Goal: Task Accomplishment & Management: Complete application form

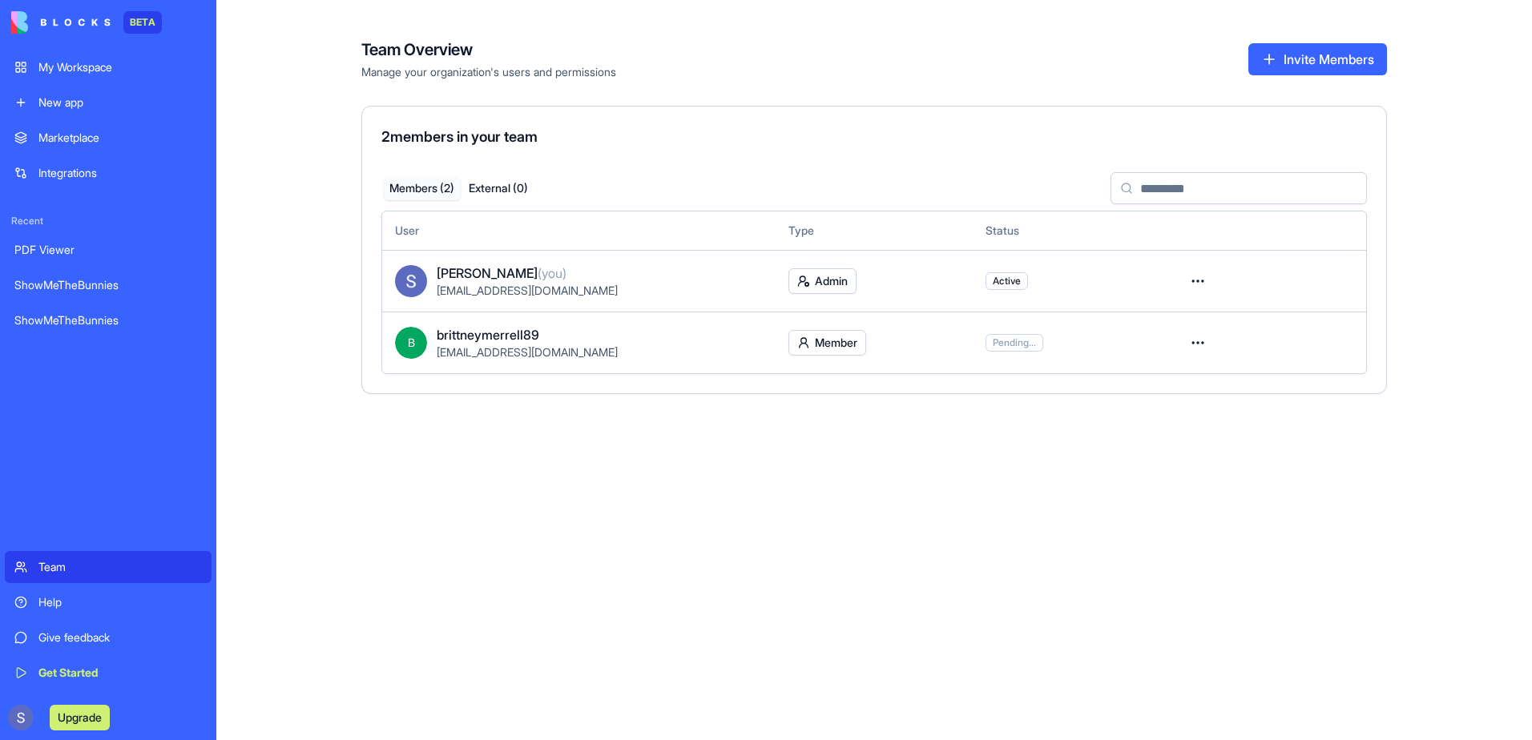
click at [651, 549] on div "Team Overview Manage your organization's users and permissions Invite Members 2…" at bounding box center [873, 370] width 1315 height 740
click at [98, 66] on div "My Workspace" at bounding box center [119, 67] width 163 height 16
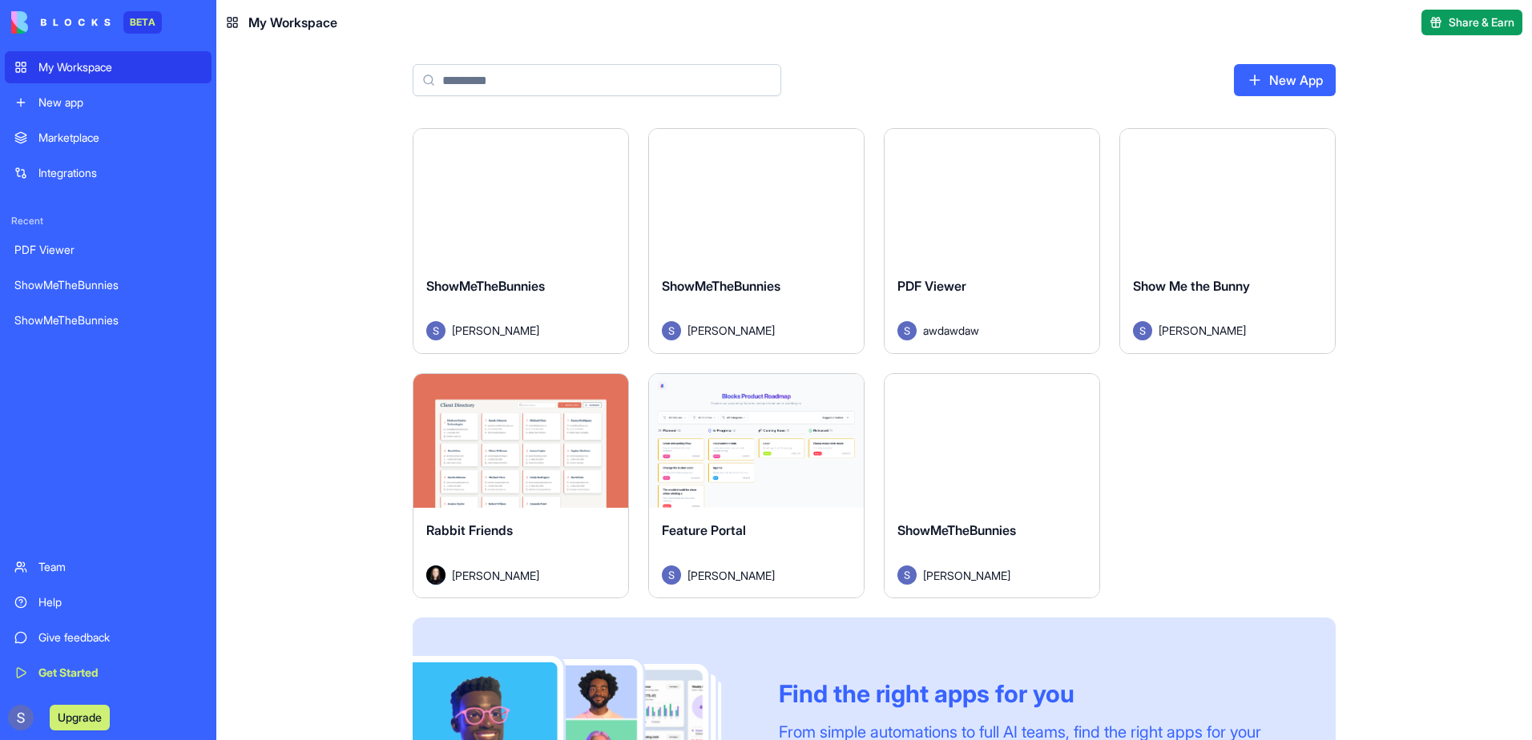
click at [984, 450] on button "Launch" at bounding box center [992, 441] width 120 height 32
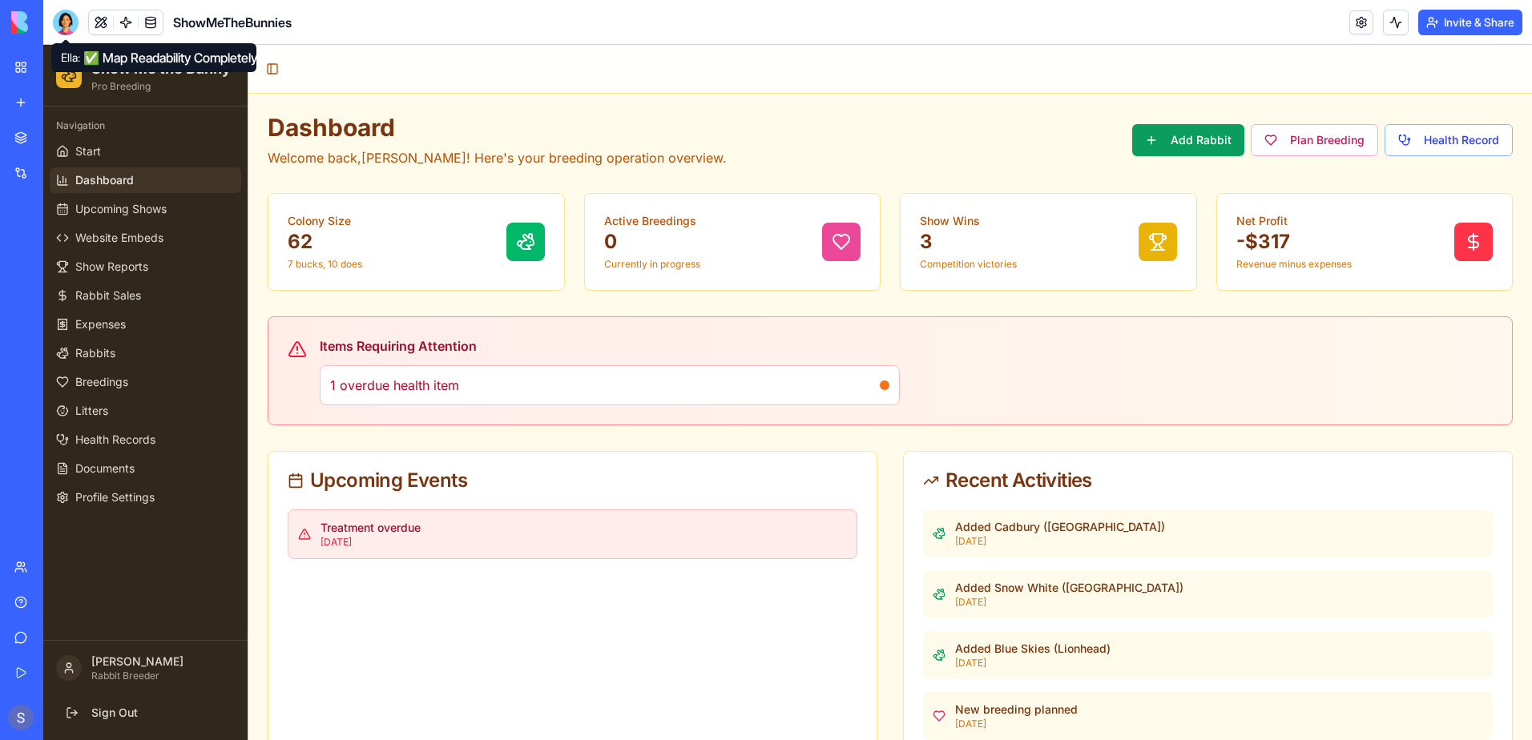
click at [59, 30] on div at bounding box center [66, 23] width 26 height 26
click at [63, 21] on div at bounding box center [66, 23] width 26 height 26
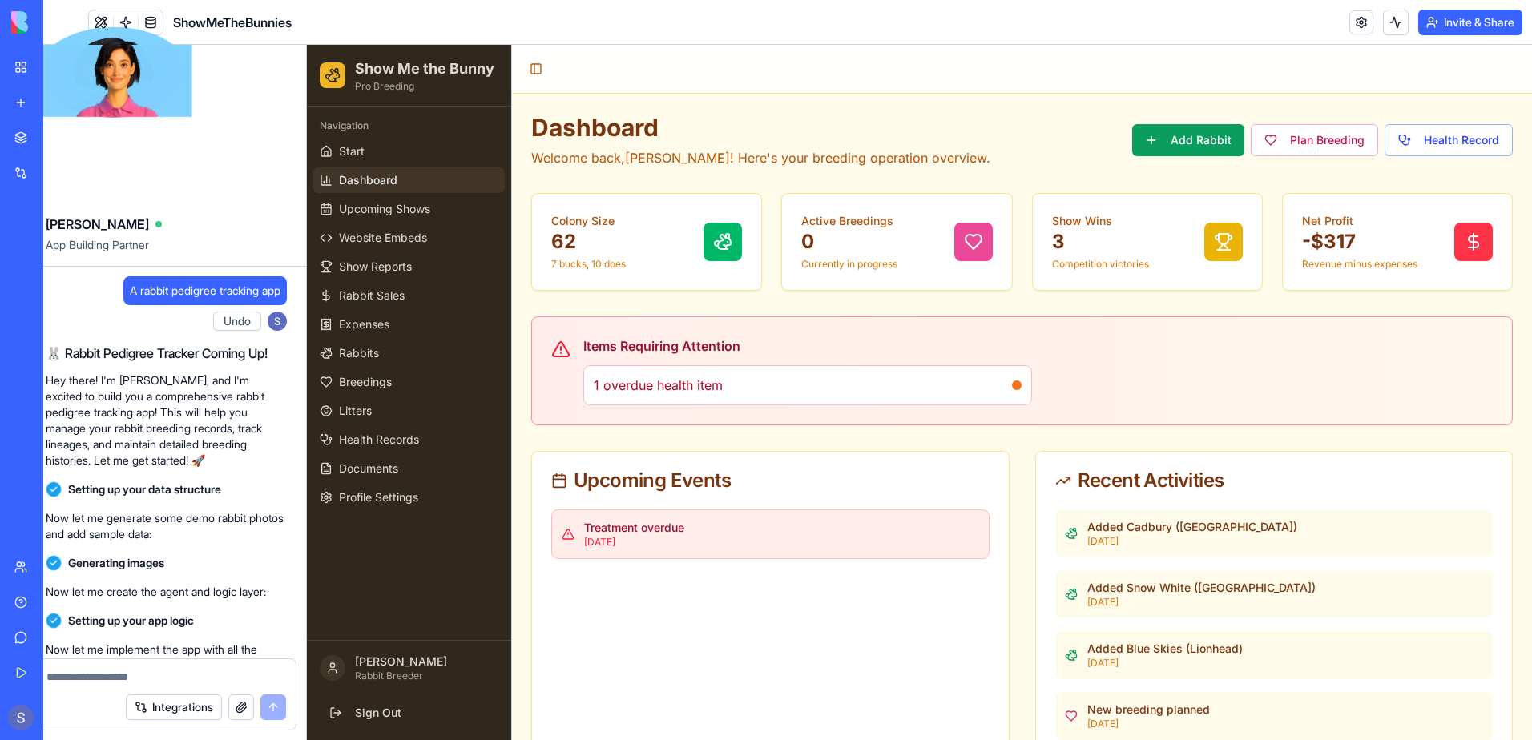
scroll to position [163136, 0]
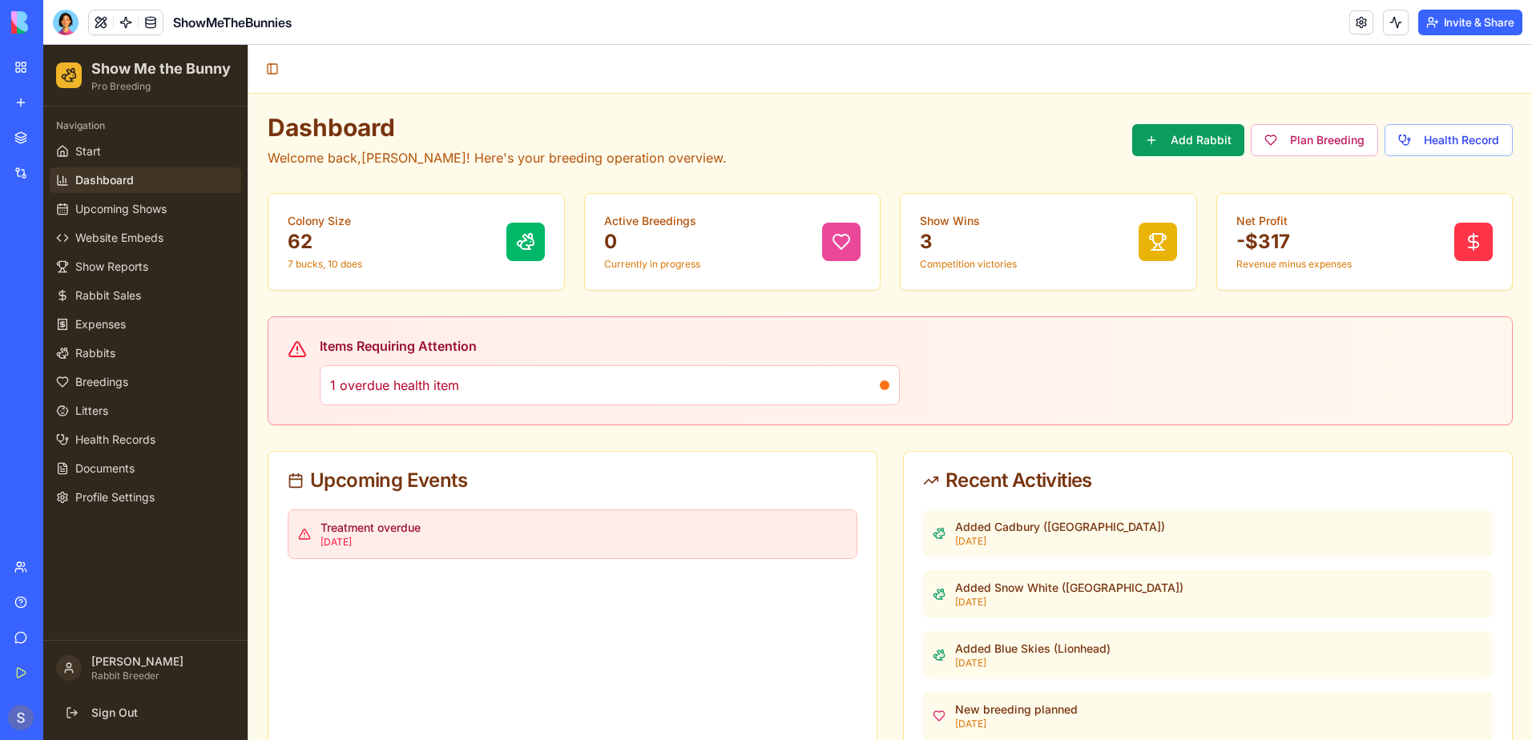
click at [63, 21] on div at bounding box center [66, 23] width 26 height 26
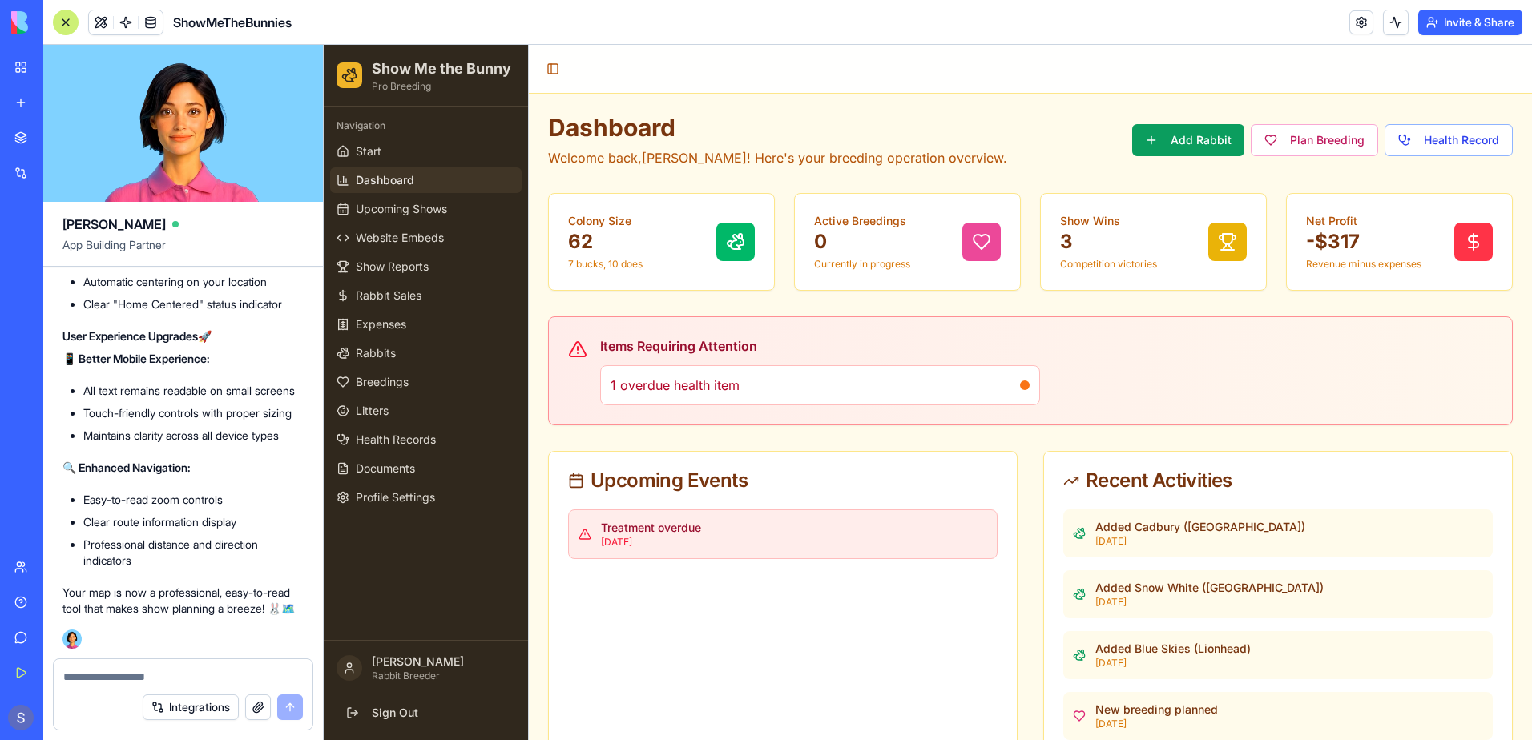
click at [99, 681] on textarea at bounding box center [183, 677] width 240 height 16
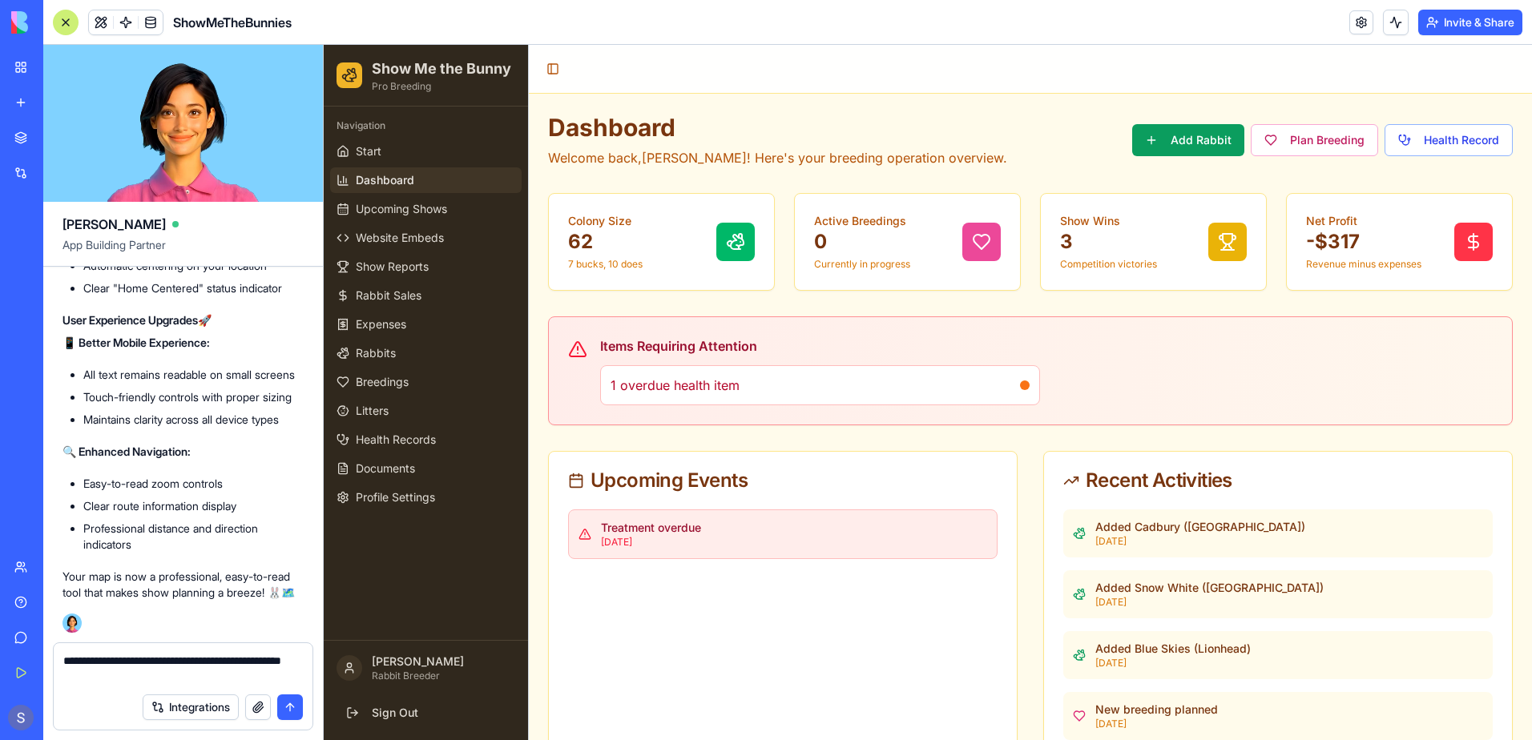
type textarea "**********"
click at [296, 707] on button "submit" at bounding box center [290, 708] width 26 height 26
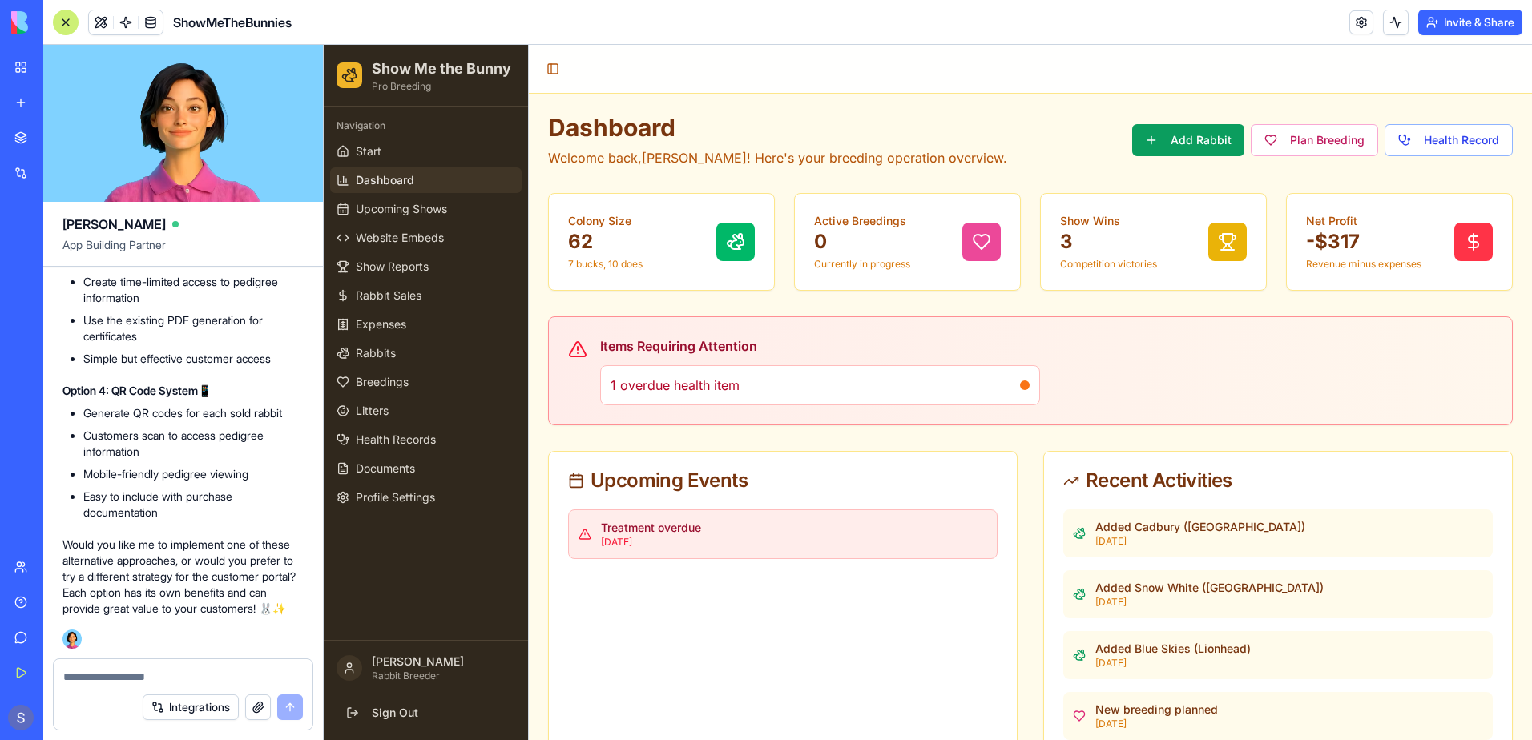
scroll to position [163940, 0]
click at [408, 300] on span "Rabbit Sales" at bounding box center [389, 296] width 66 height 16
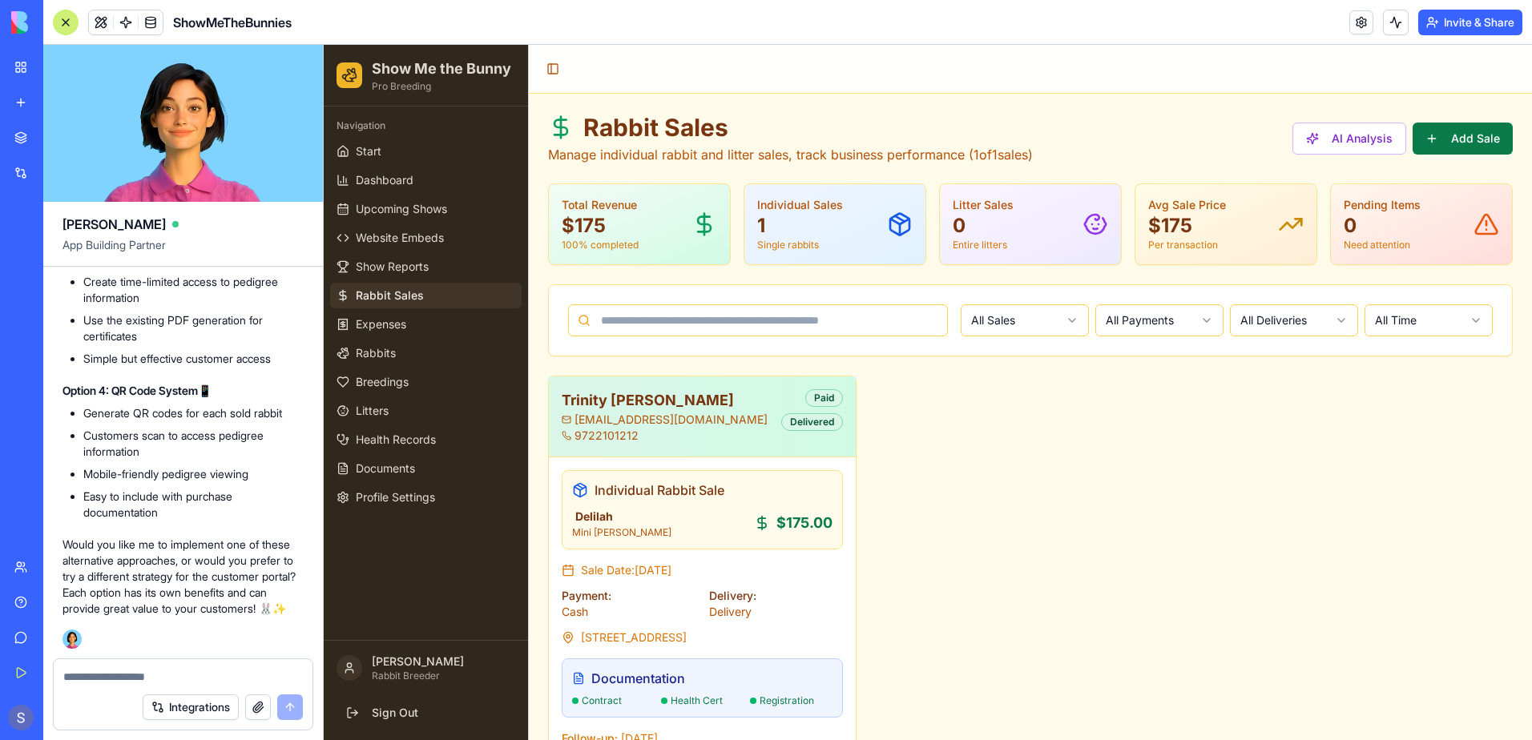
click at [1430, 134] on button "Add Sale" at bounding box center [1462, 139] width 100 height 32
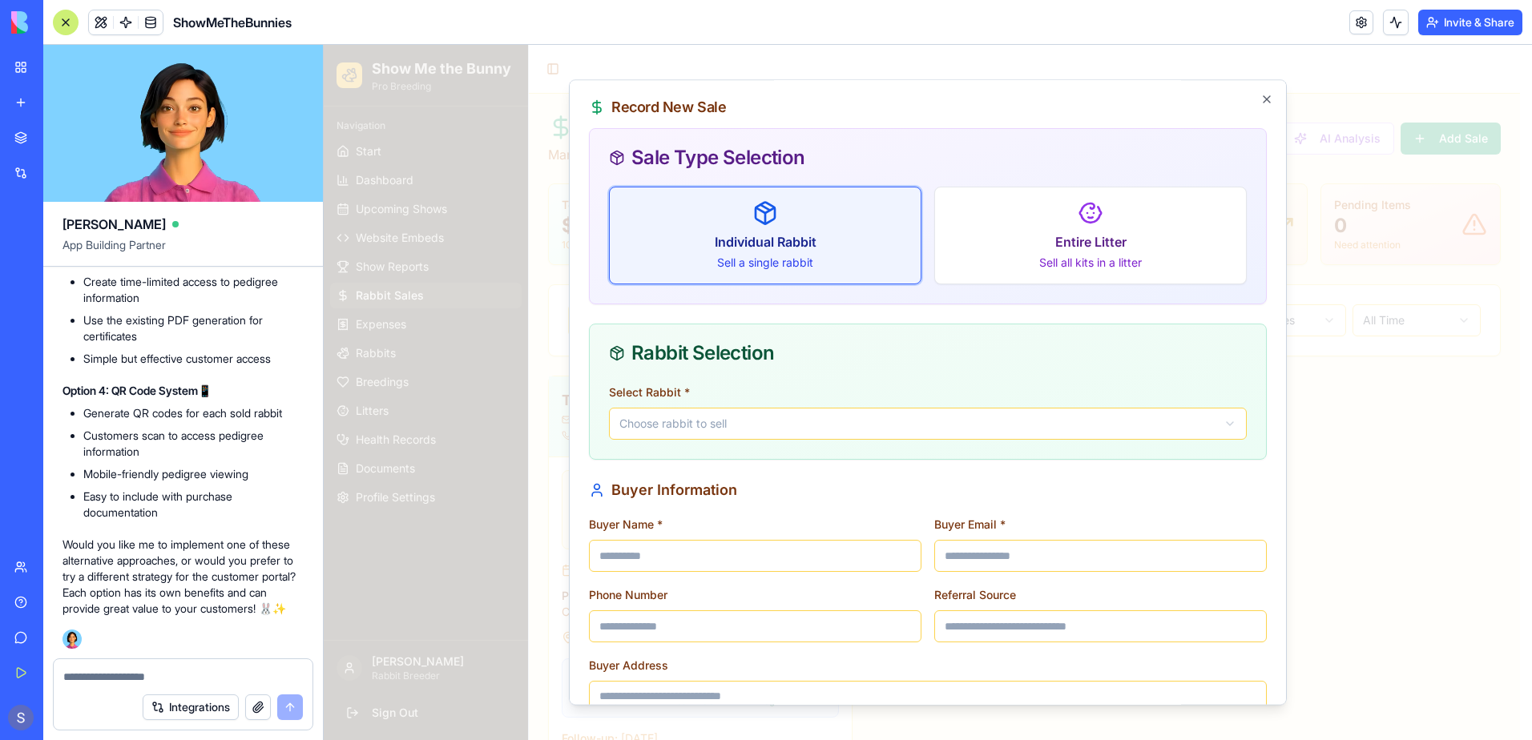
click at [735, 420] on body "Show Me the Bunny Pro Breeding Navigation Start Dashboard Upcoming Shows Websit…" at bounding box center [922, 436] width 1196 height 783
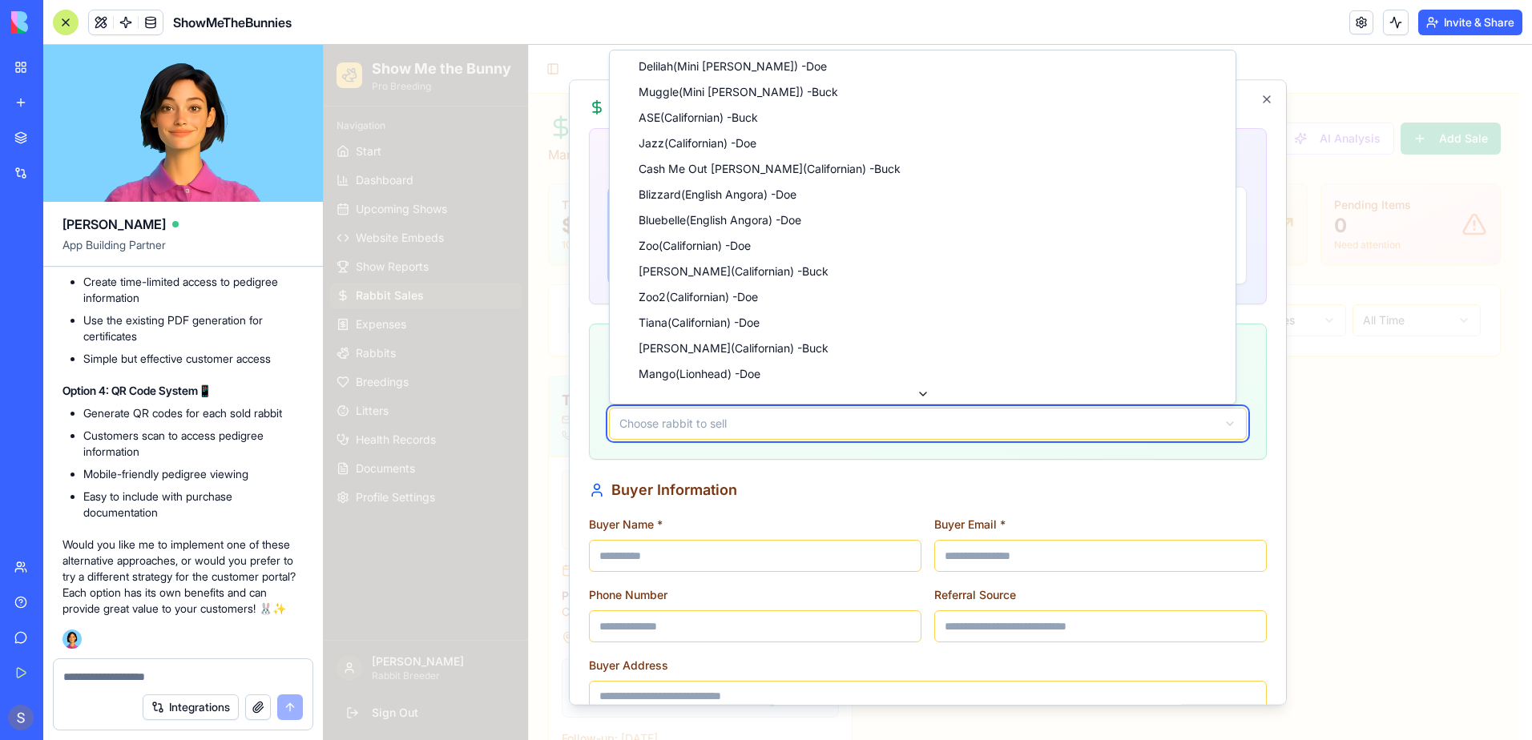
click at [1277, 294] on body "Show Me the Bunny Pro Breeding Navigation Start Dashboard Upcoming Shows Websit…" at bounding box center [922, 436] width 1196 height 783
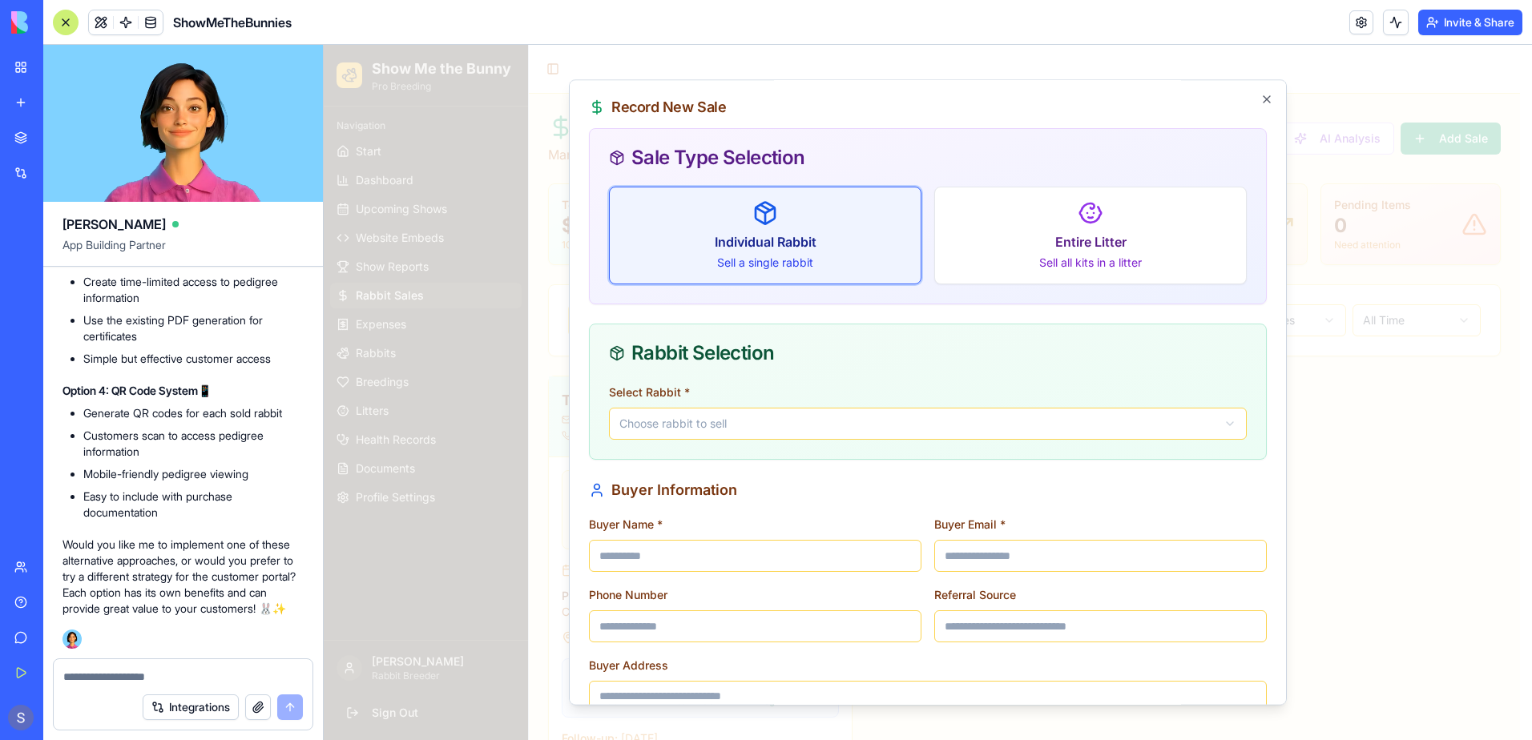
click at [719, 547] on input "Buyer Name *" at bounding box center [755, 556] width 332 height 32
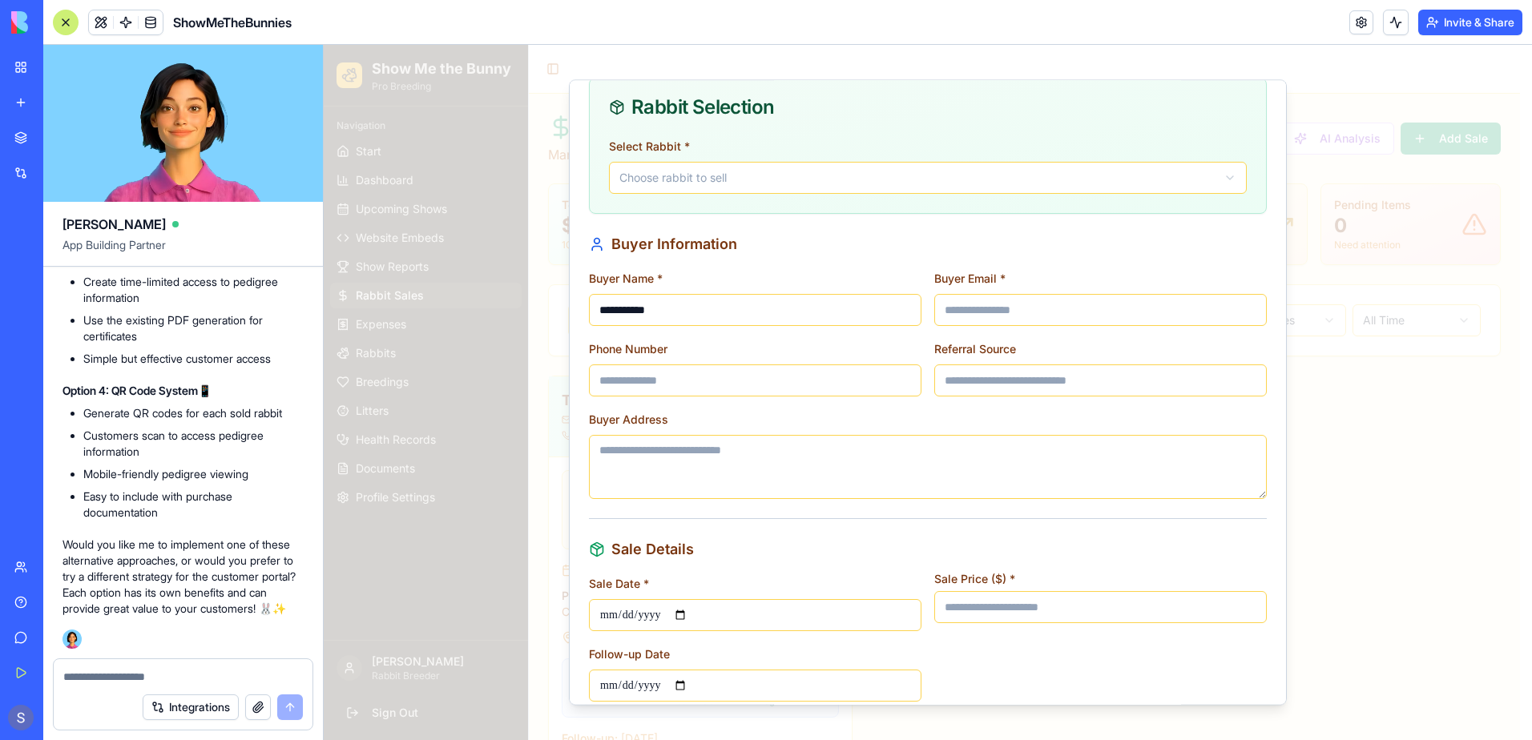
scroll to position [320, 0]
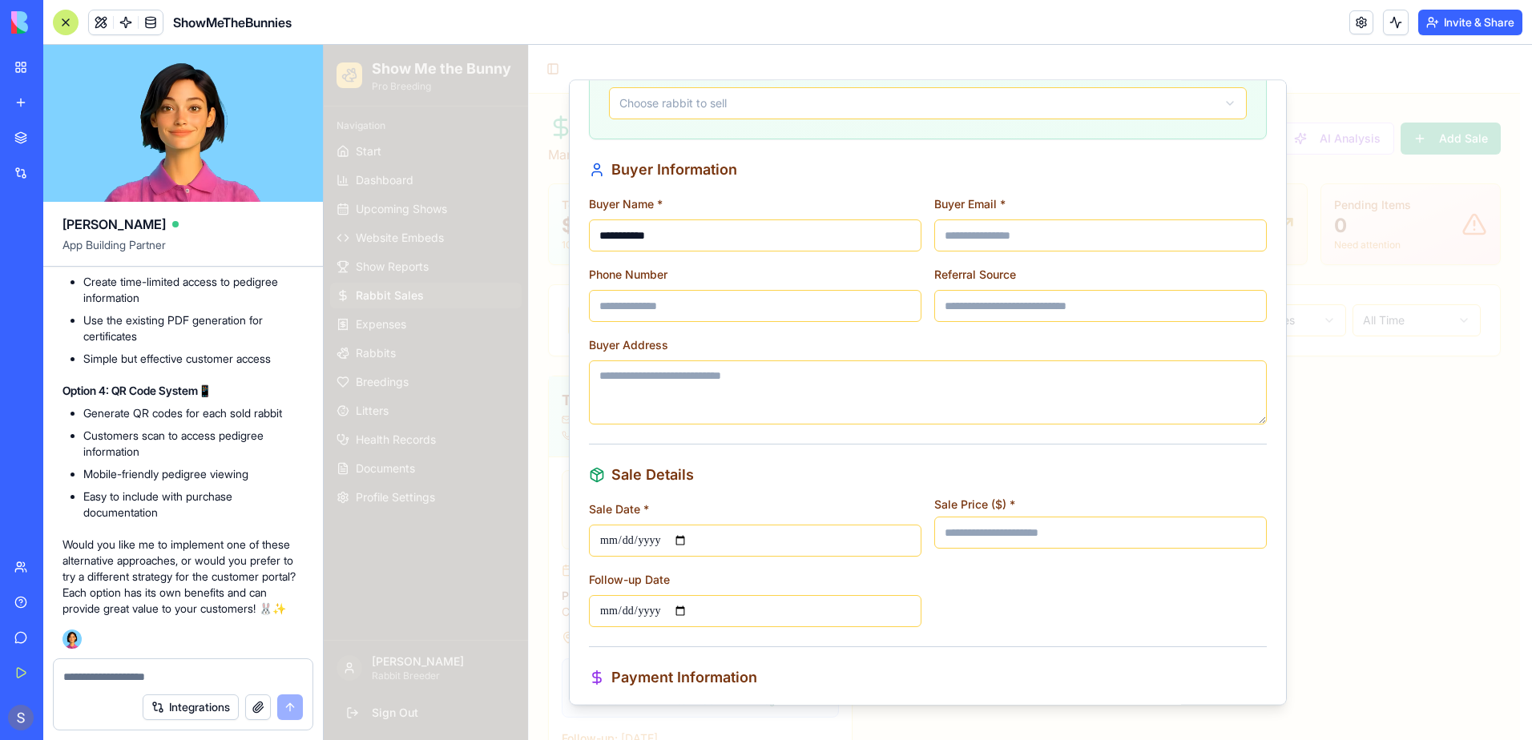
type input "**********"
click at [972, 538] on input "Sale Price ($) *" at bounding box center [1100, 533] width 332 height 32
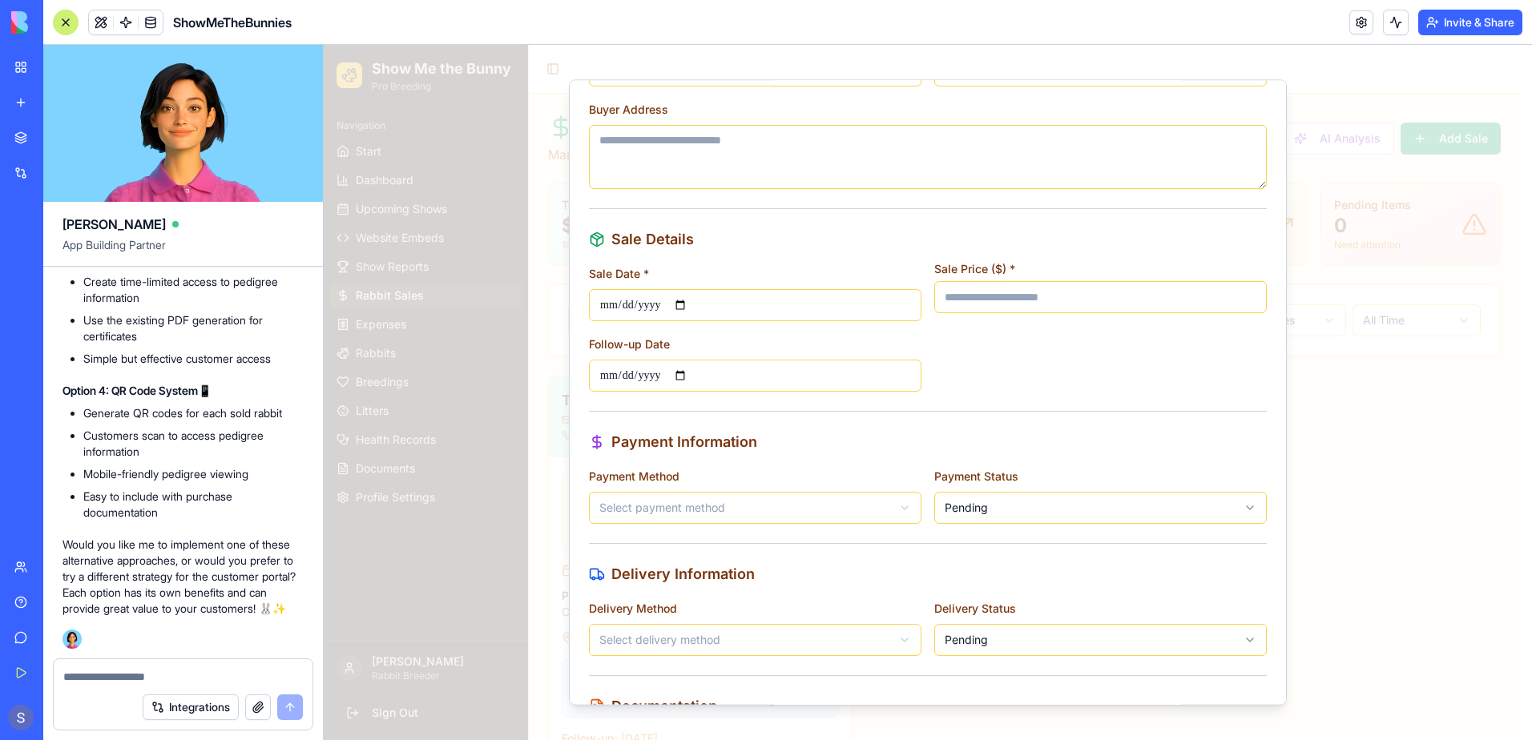
scroll to position [561, 0]
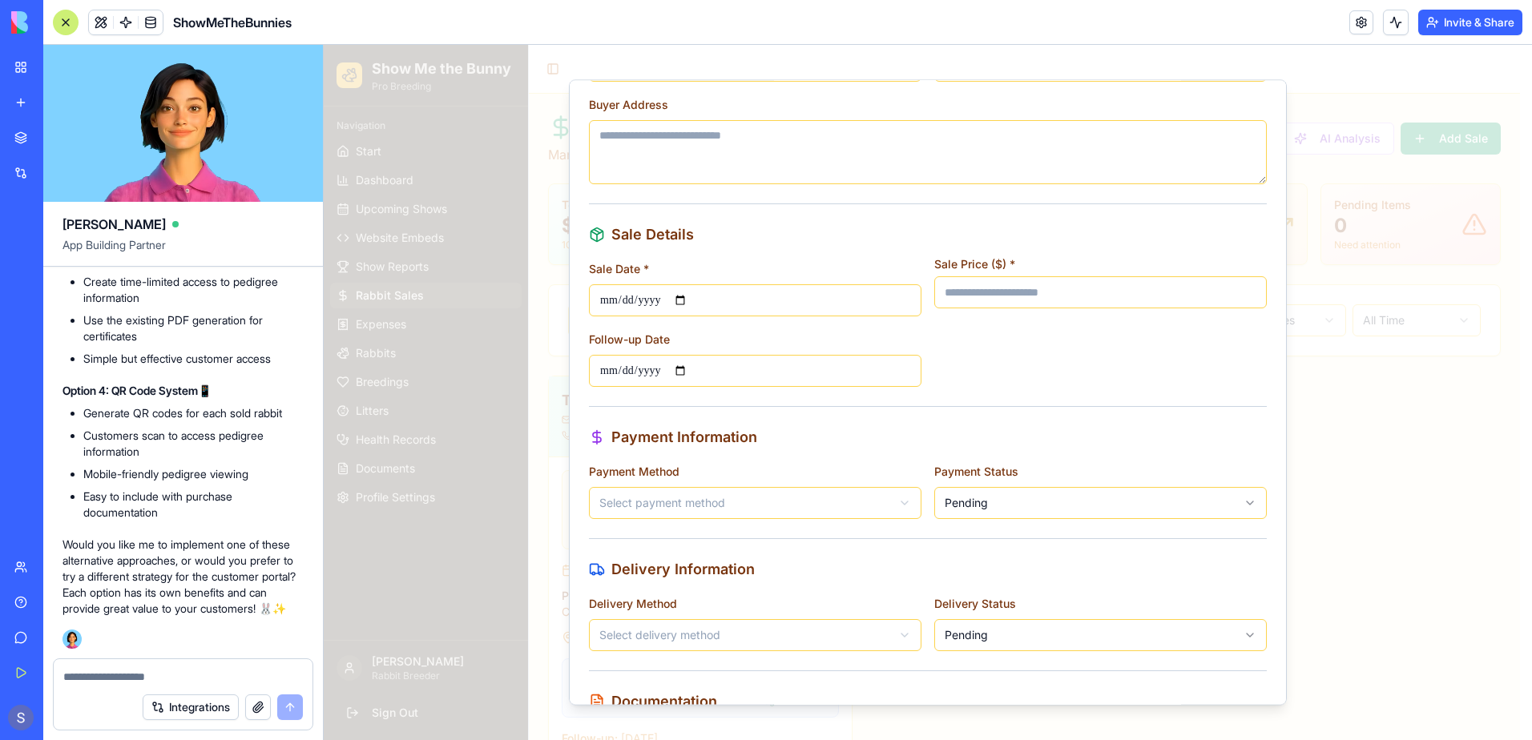
type input "***"
click at [895, 503] on body "Show Me the Bunny Pro Breeding Navigation Start Dashboard Upcoming Shows Websit…" at bounding box center [922, 436] width 1196 height 783
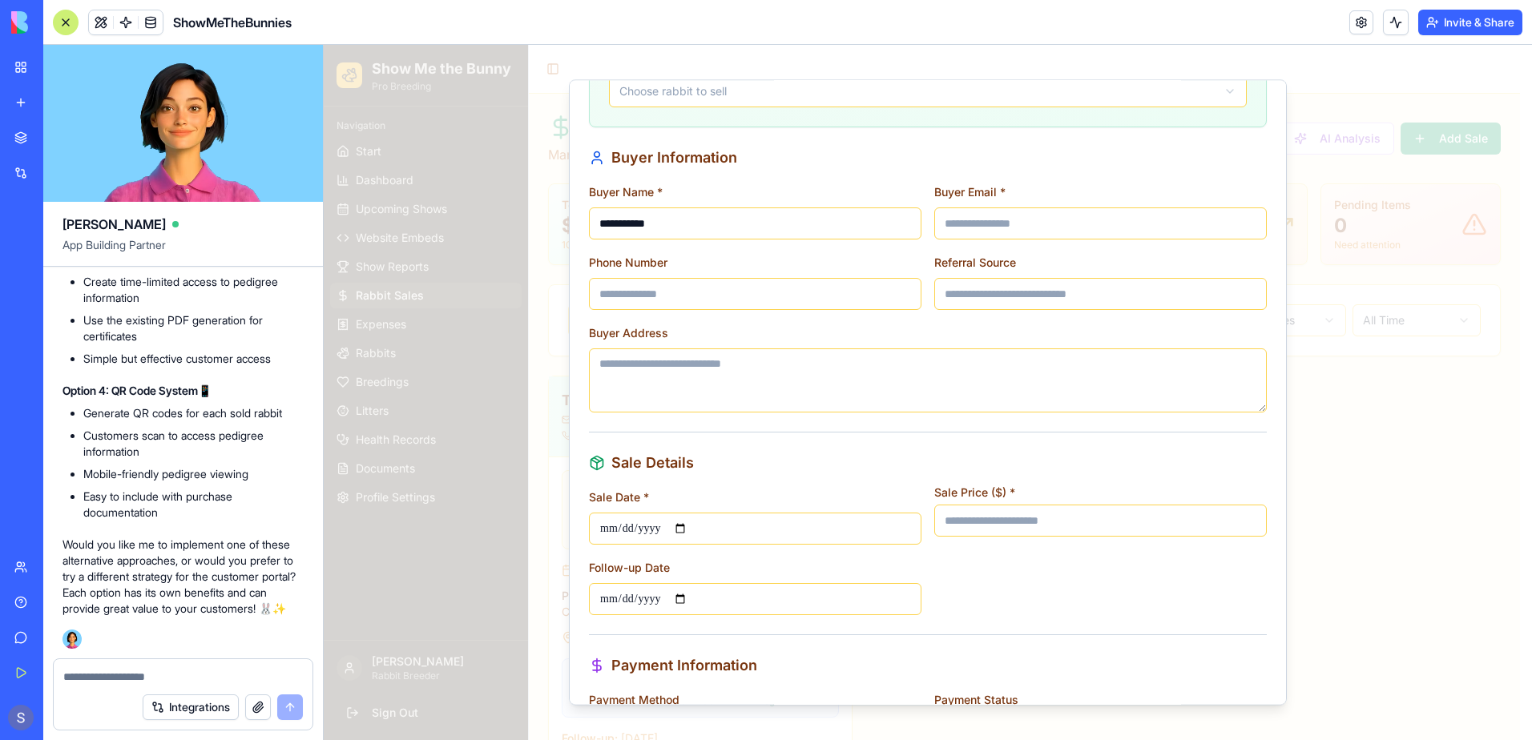
scroll to position [0, 0]
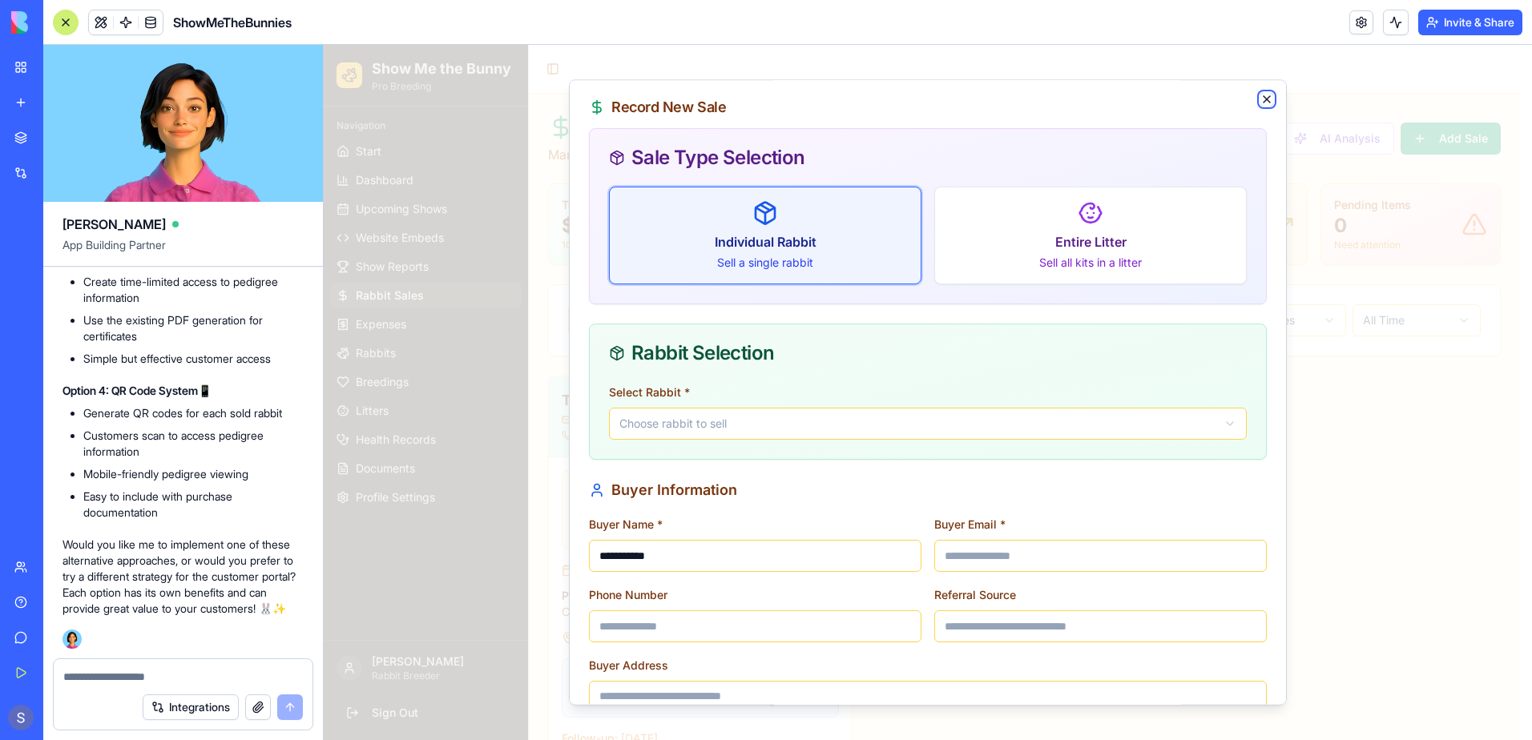
click at [1260, 100] on icon "button" at bounding box center [1266, 99] width 13 height 13
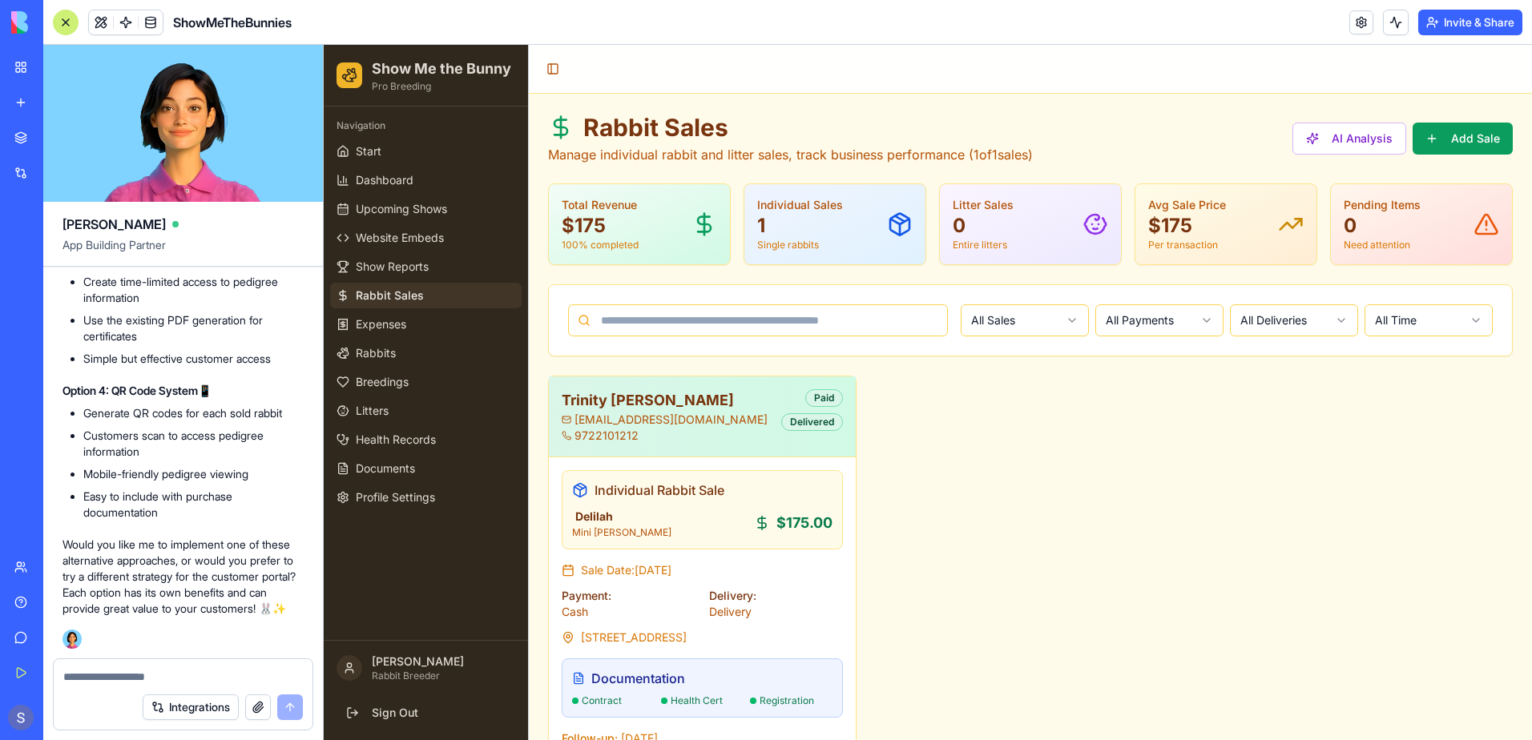
scroll to position [164260, 0]
click at [81, 679] on textarea at bounding box center [183, 677] width 240 height 16
type textarea "********"
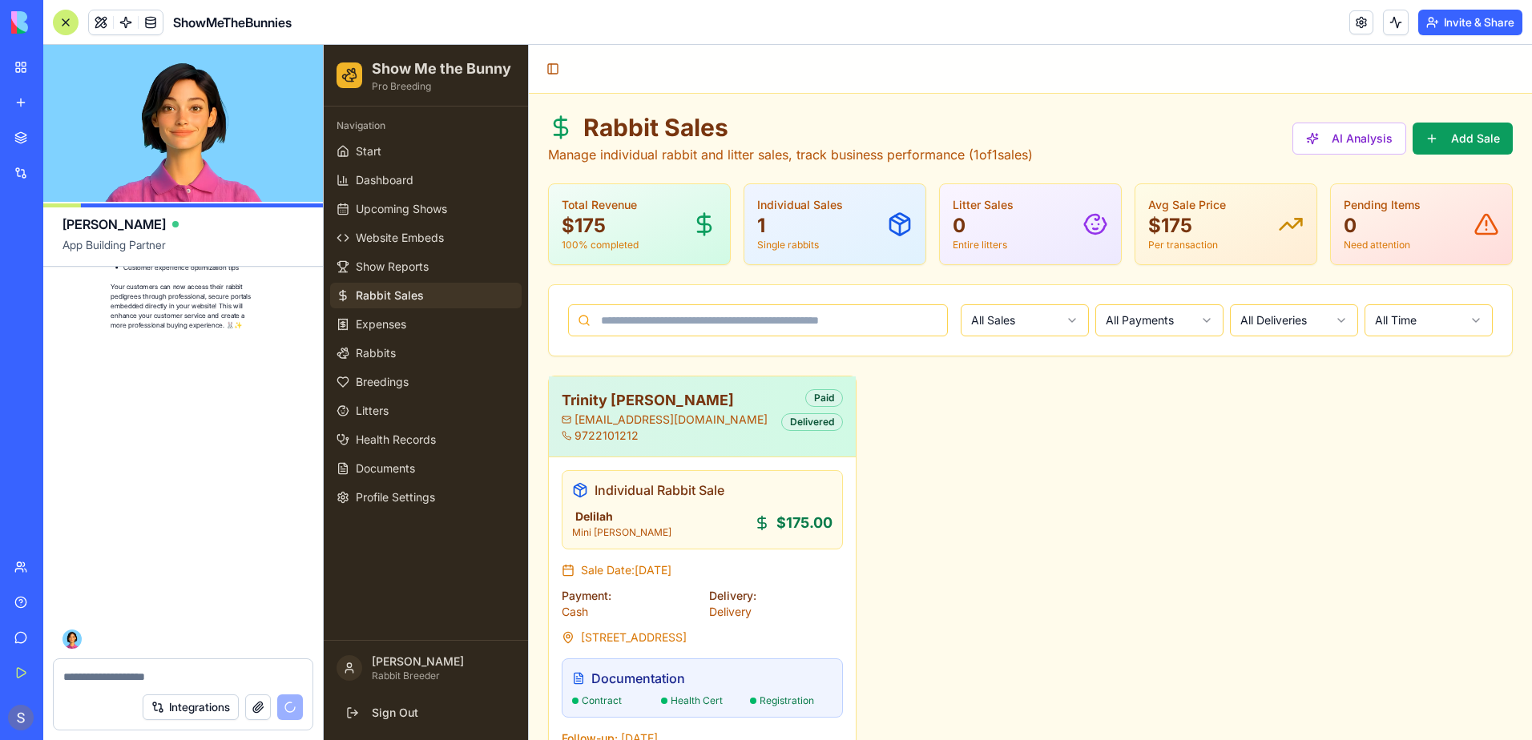
scroll to position [166401, 0]
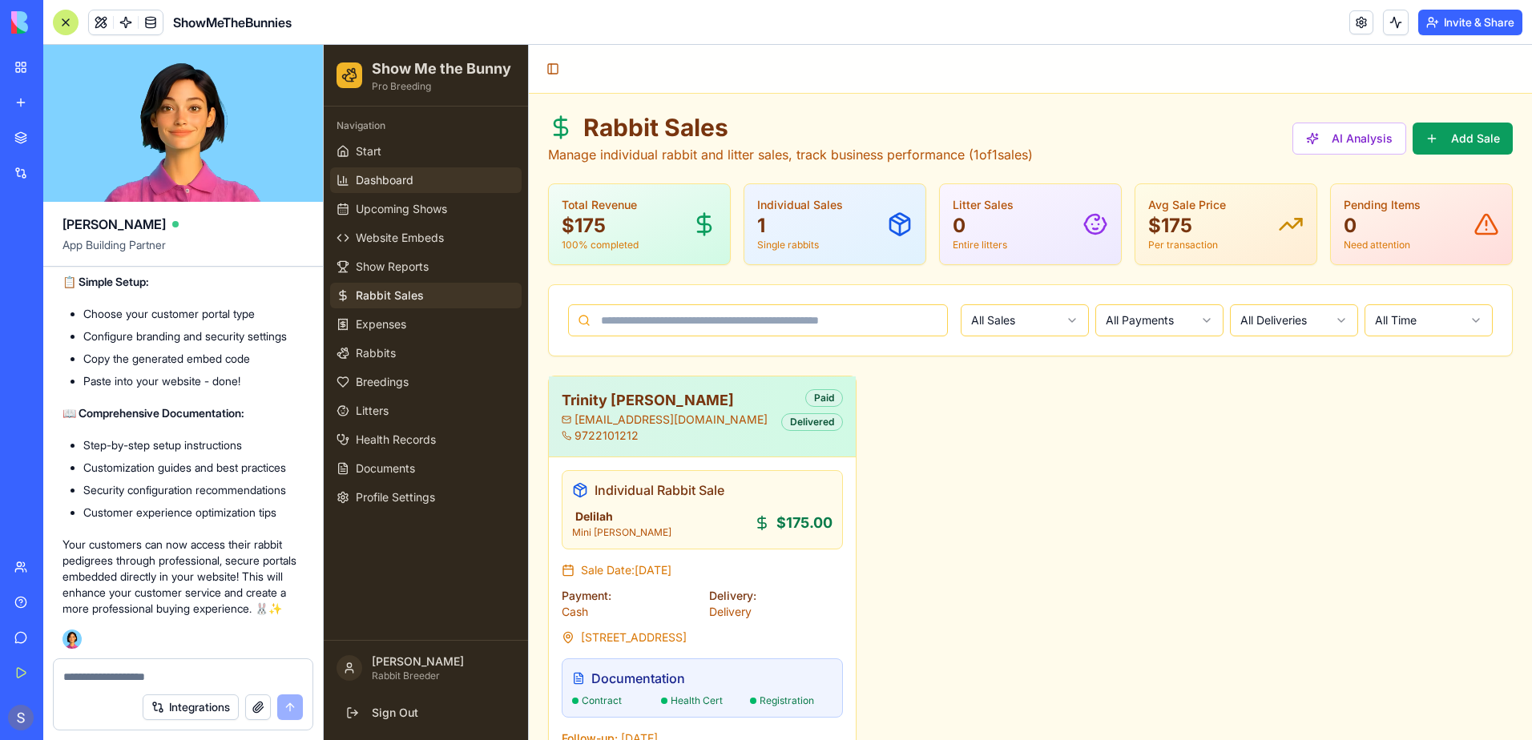
click at [391, 181] on span "Dashboard" at bounding box center [385, 180] width 58 height 16
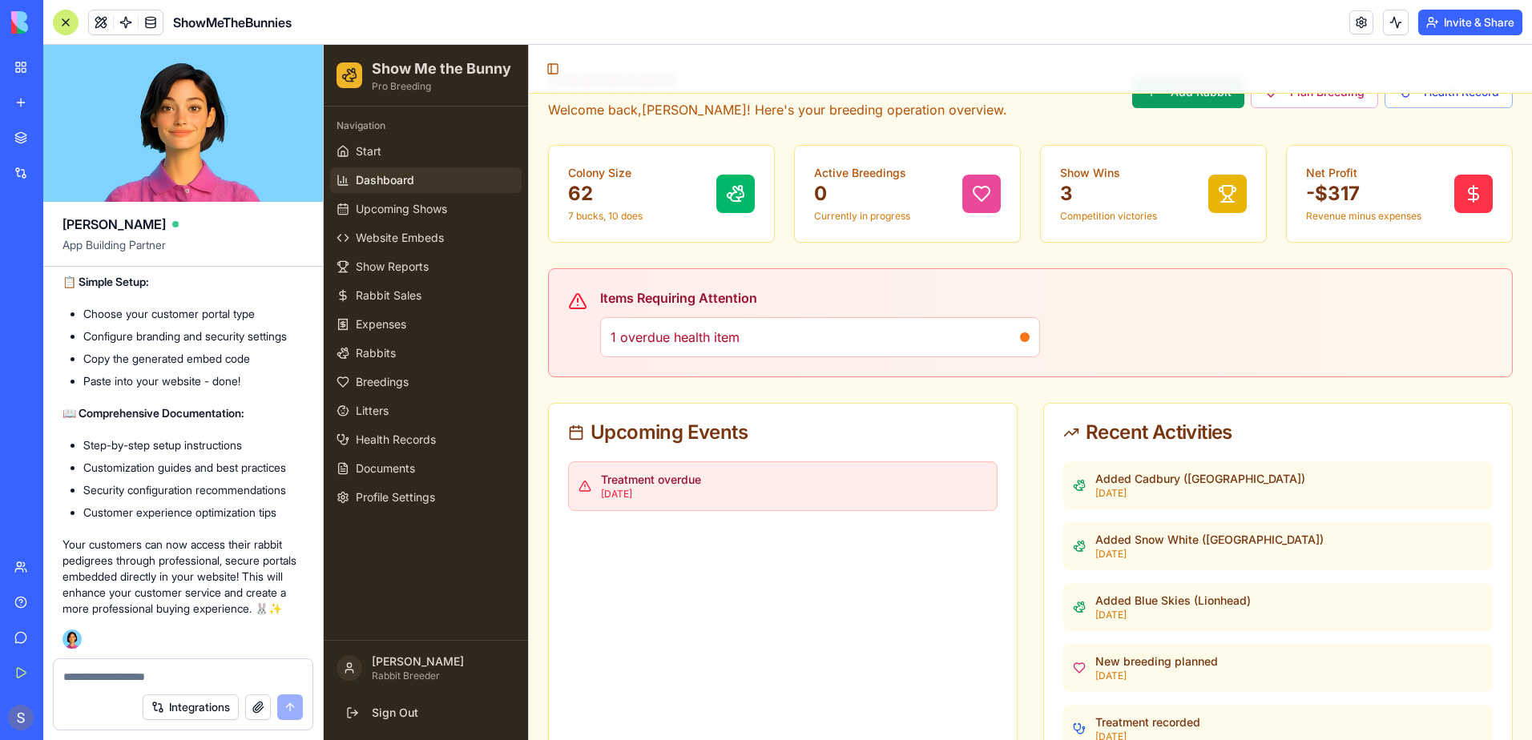
scroll to position [100, 0]
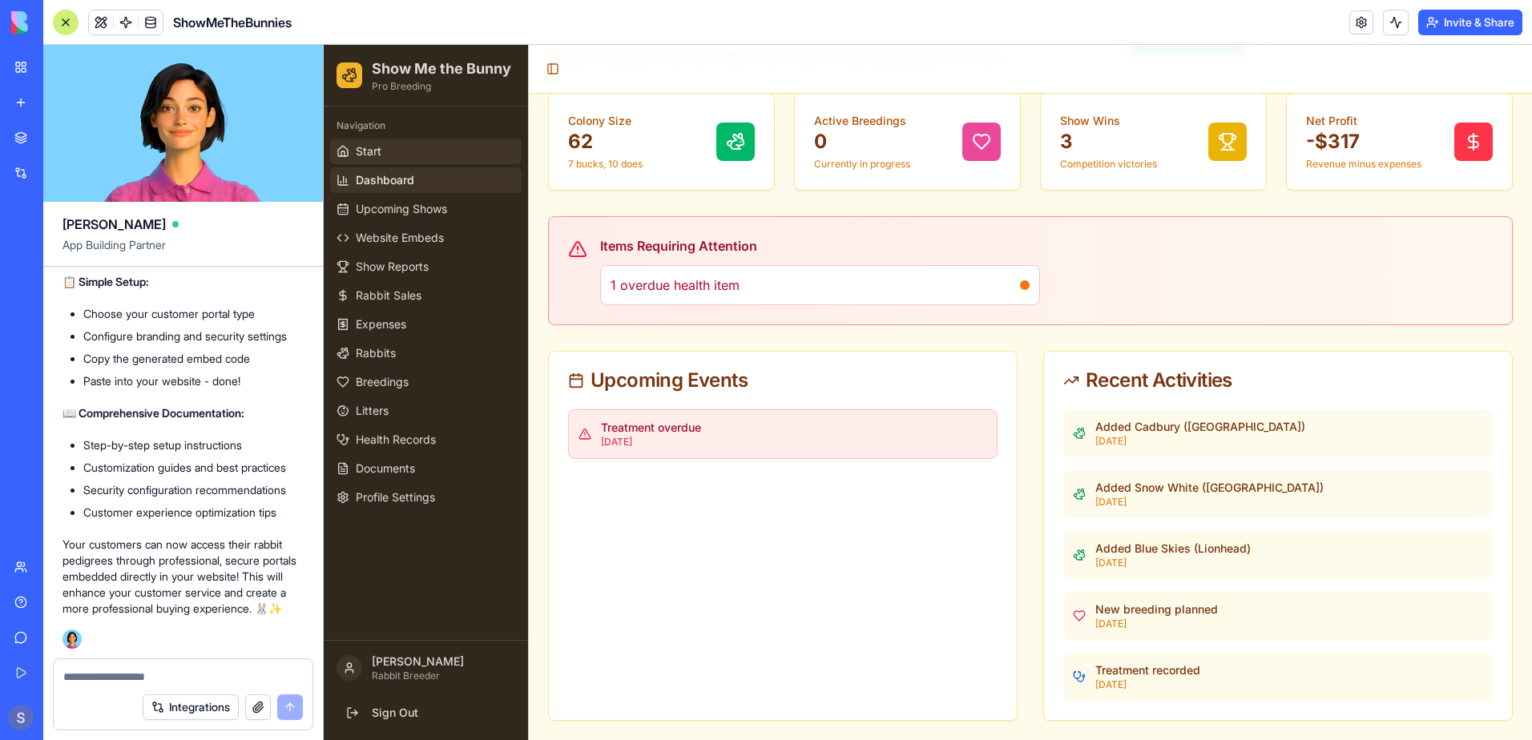
click at [411, 149] on link "Start" at bounding box center [425, 152] width 191 height 26
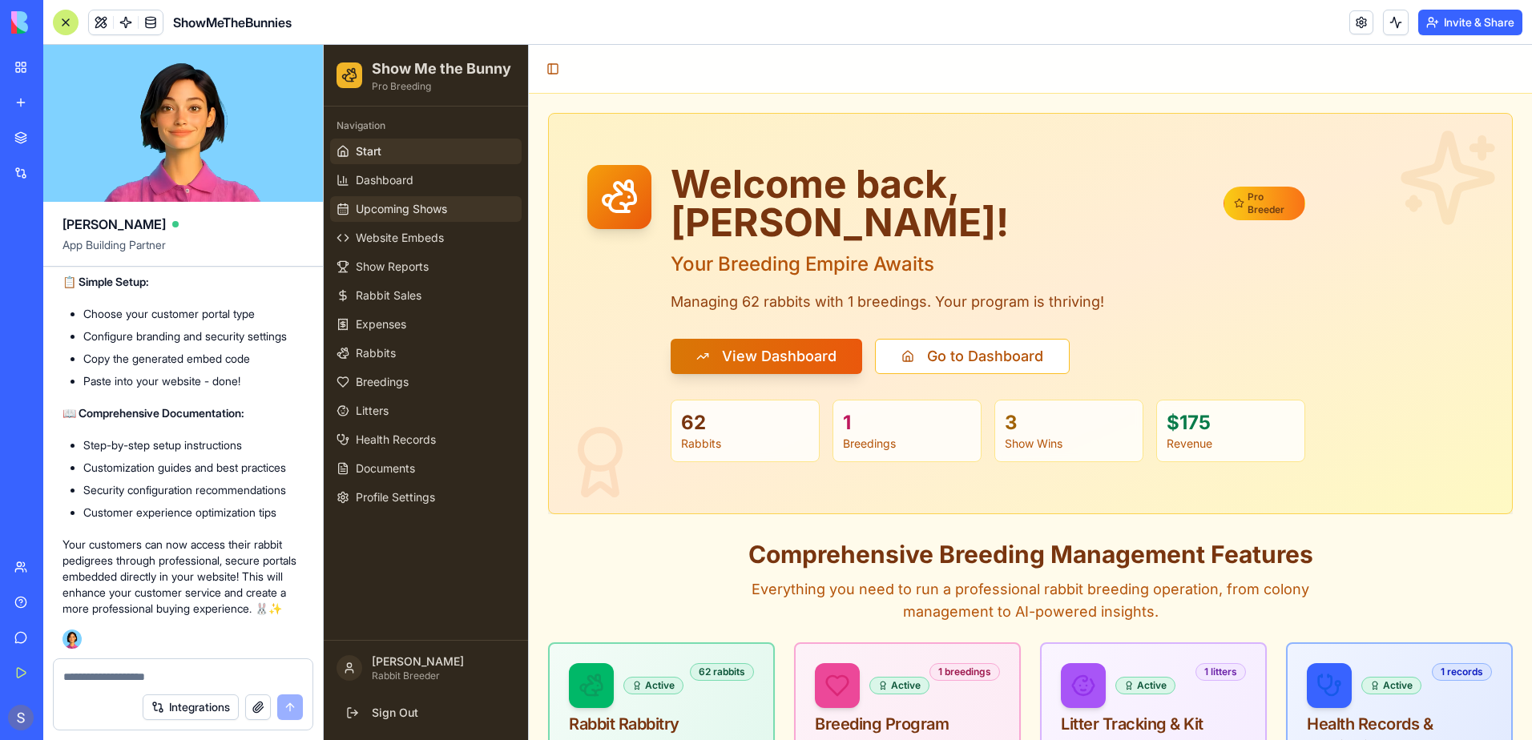
click at [431, 207] on span "Upcoming Shows" at bounding box center [401, 209] width 91 height 16
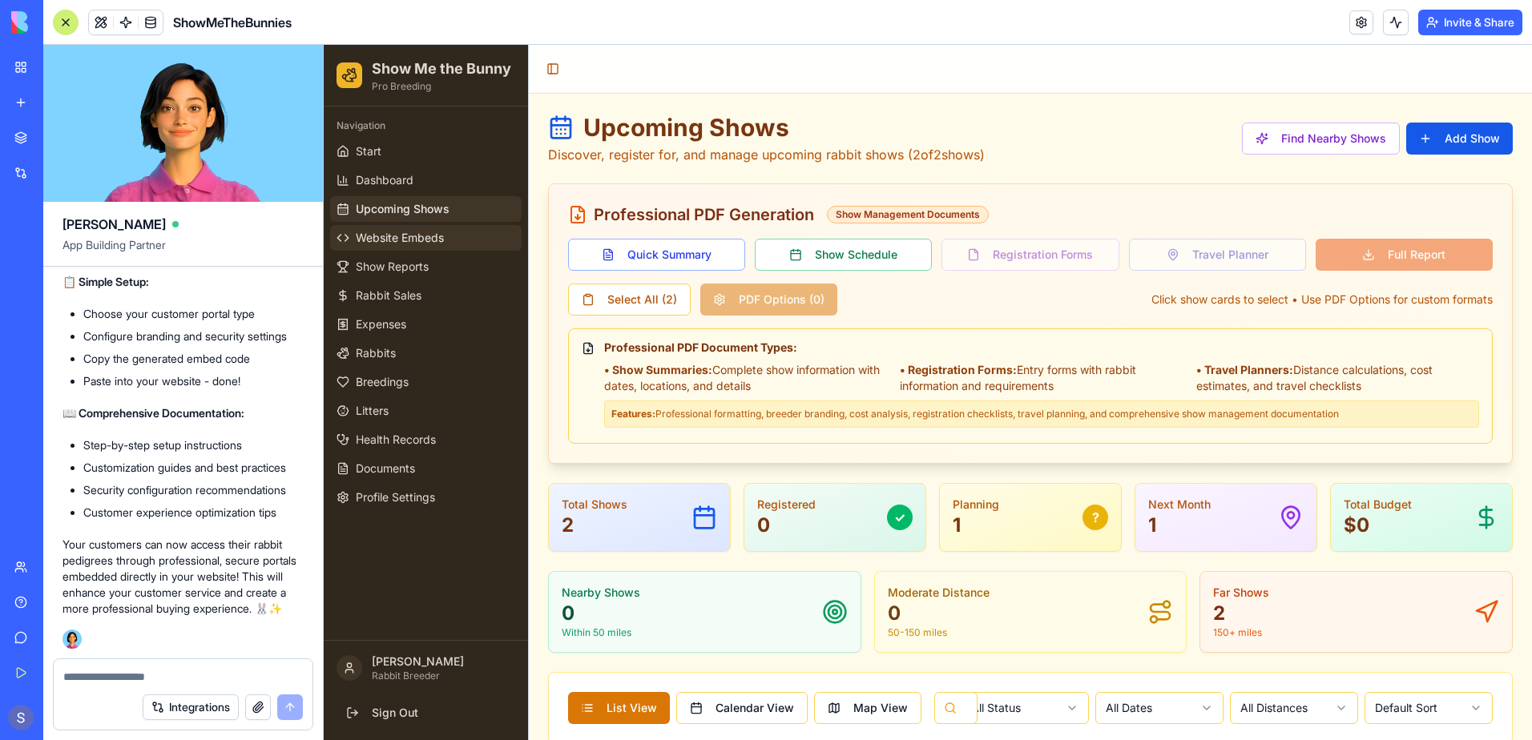
click at [421, 233] on span "Website Embeds" at bounding box center [400, 238] width 88 height 16
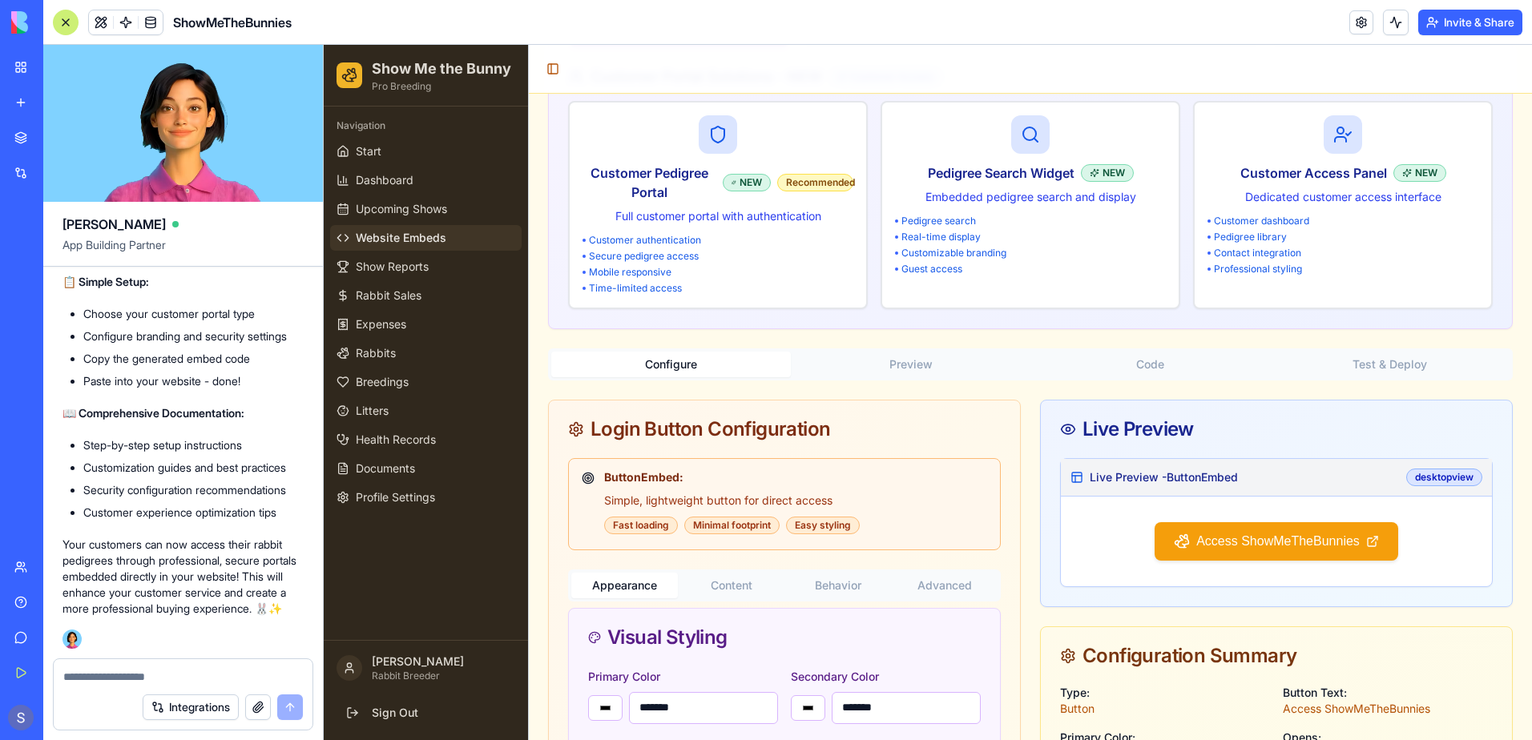
scroll to position [481, 0]
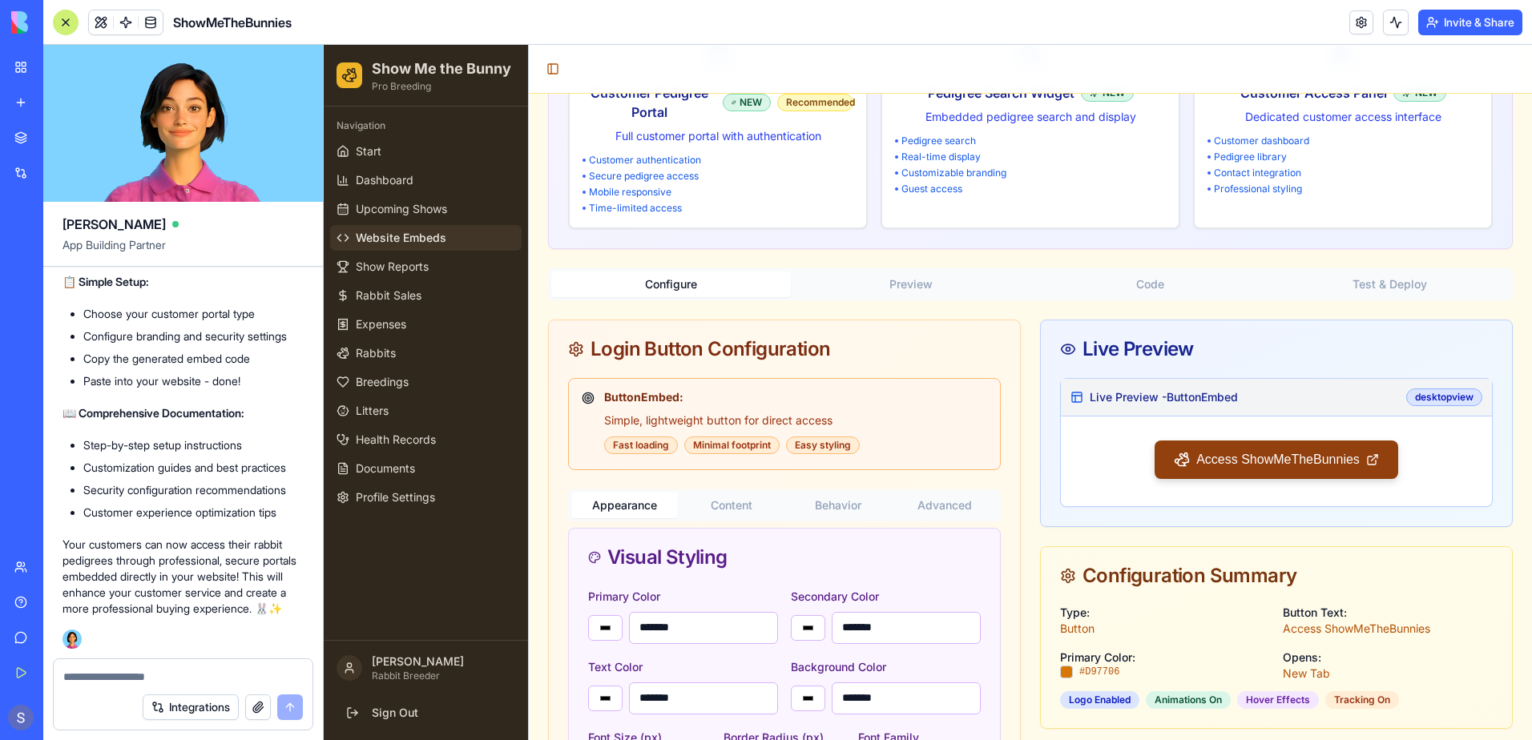
click at [1266, 457] on div "Access ShowMeTheBunnies" at bounding box center [1276, 460] width 244 height 38
click at [1241, 464] on div "Access ShowMeTheBunnies" at bounding box center [1276, 460] width 244 height 38
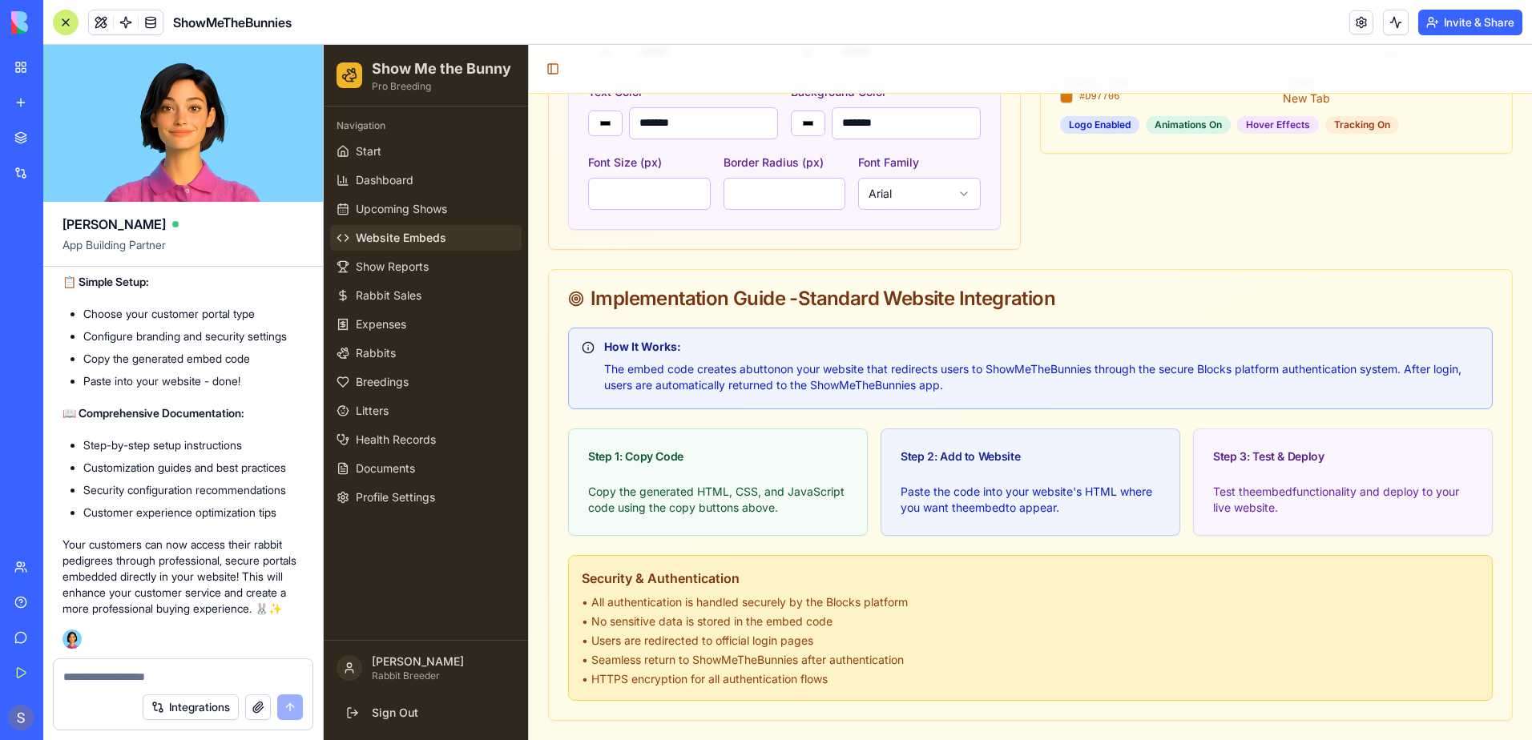
scroll to position [575, 0]
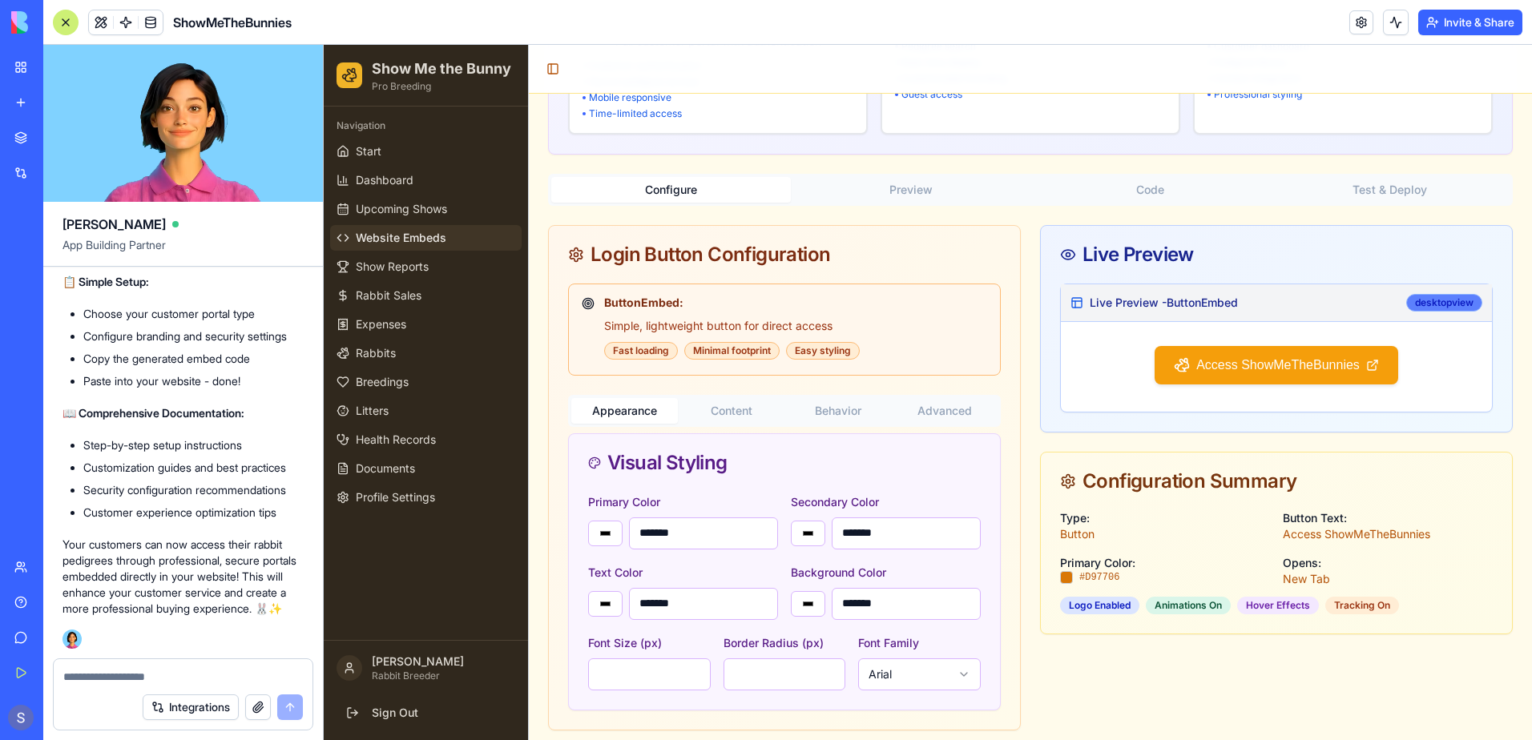
click at [1411, 298] on div "desktop view" at bounding box center [1444, 303] width 76 height 18
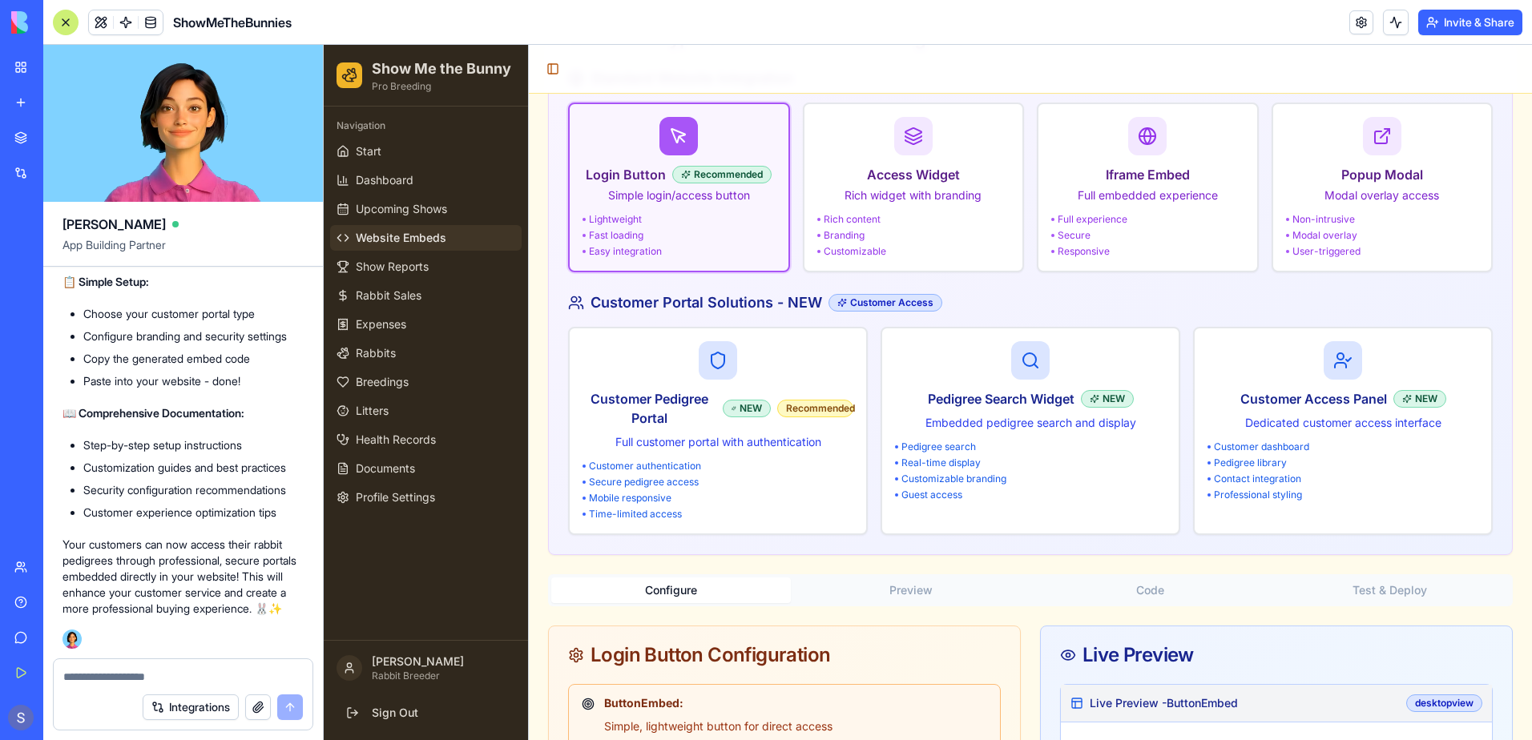
scroll to position [0, 0]
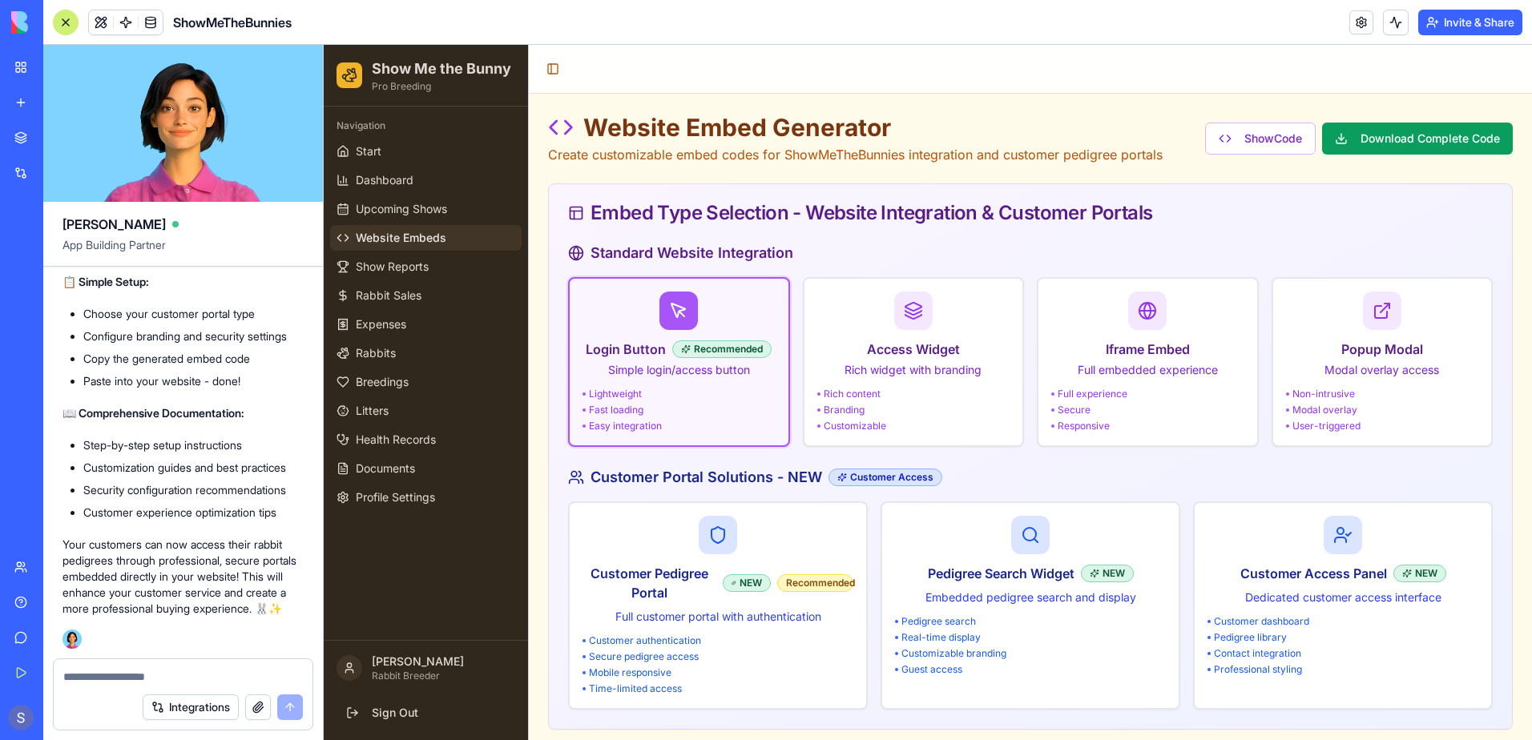
click at [677, 417] on div "Lightweight Fast loading Easy integration" at bounding box center [678, 410] width 193 height 45
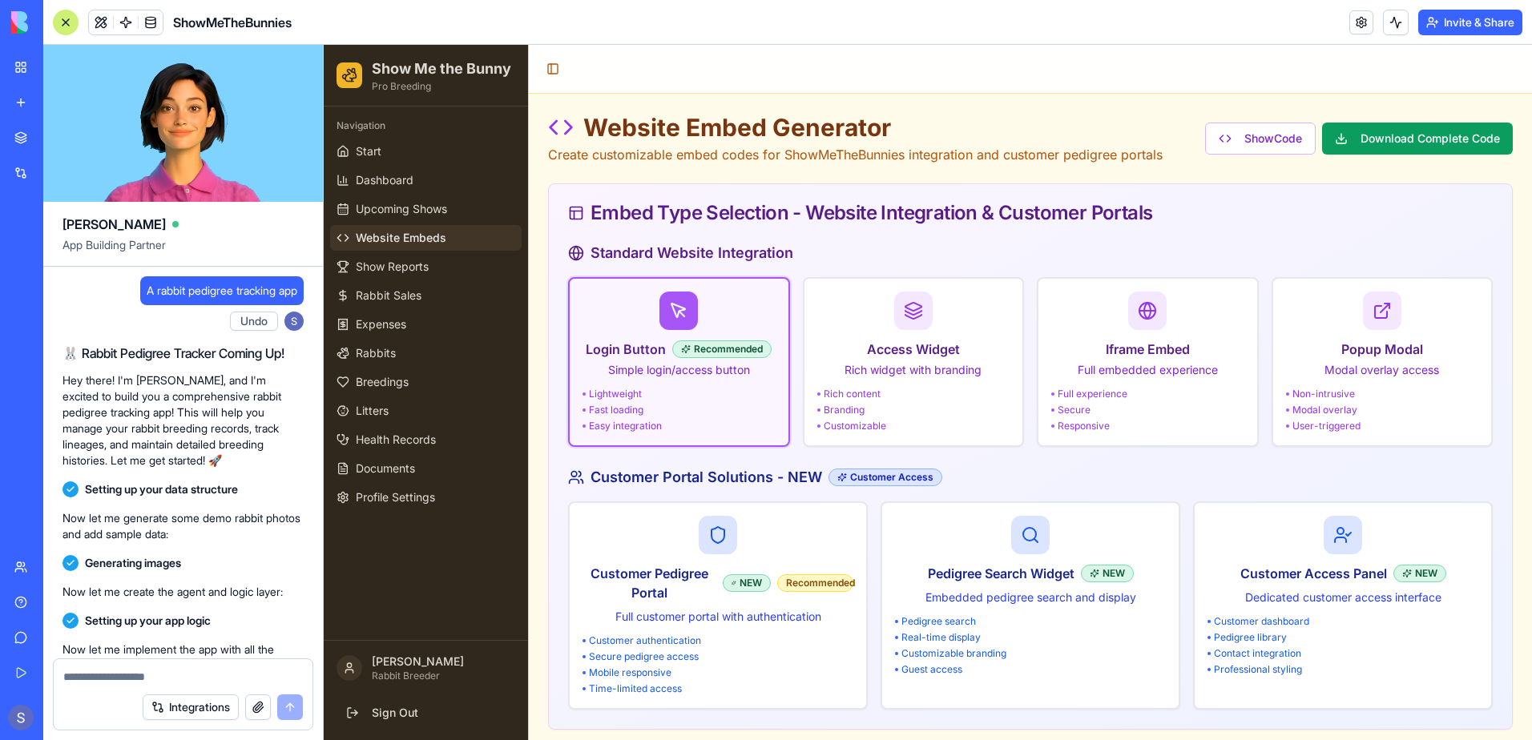
scroll to position [166401, 0]
